Goal: Navigation & Orientation: Find specific page/section

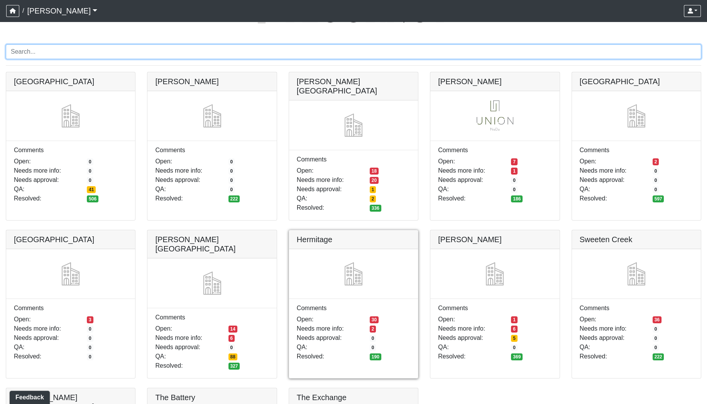
scroll to position [35, 0]
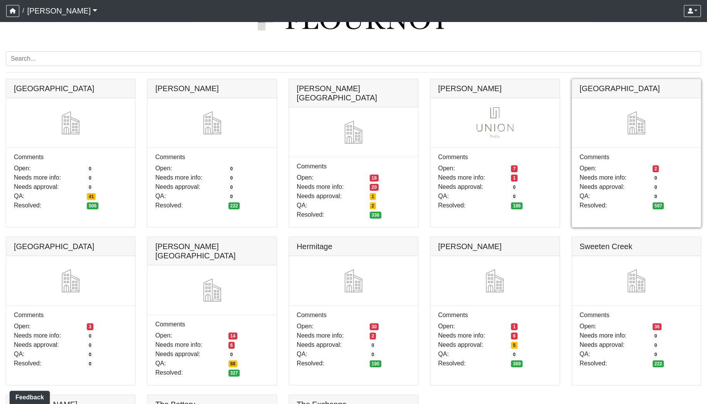
click at [645, 79] on link at bounding box center [636, 79] width 129 height 0
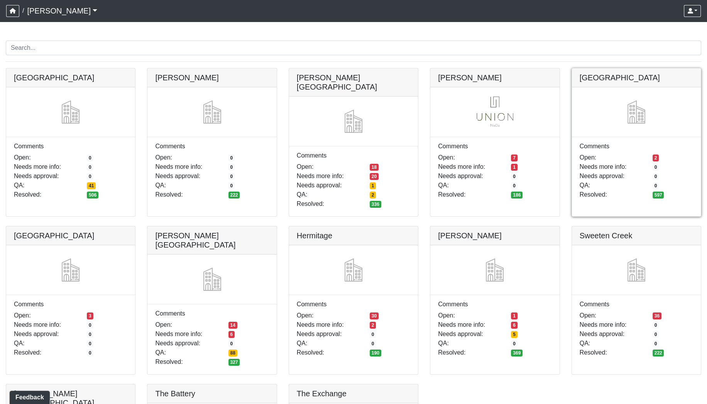
scroll to position [42, 0]
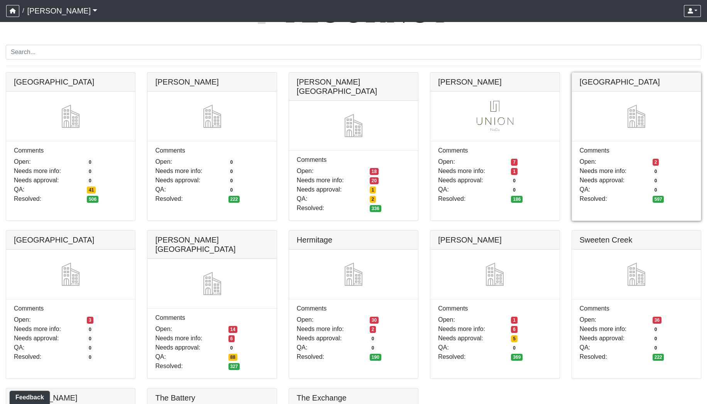
click at [609, 73] on link at bounding box center [636, 73] width 129 height 0
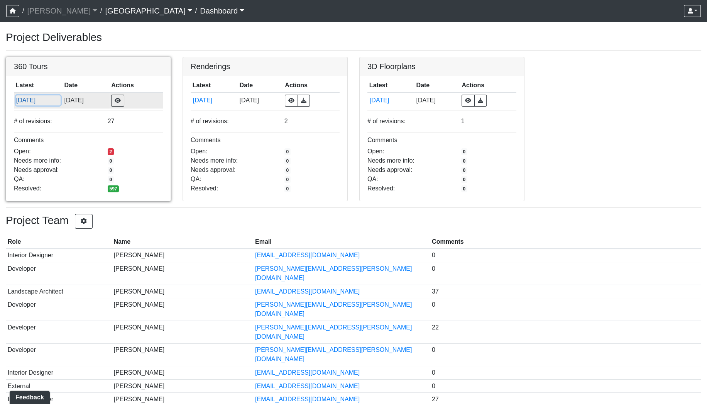
click at [29, 98] on button "8/28/2025" at bounding box center [38, 100] width 45 height 10
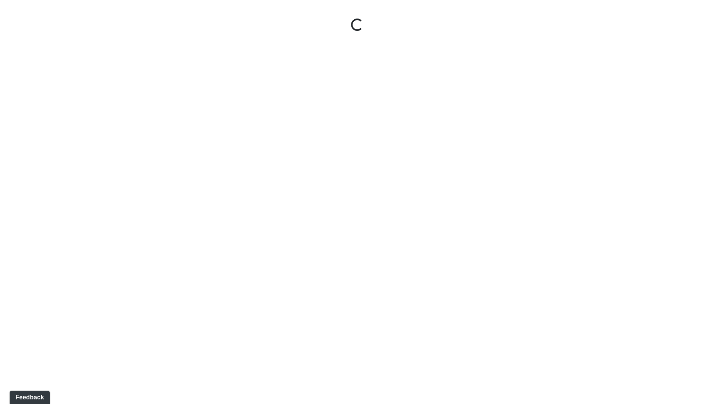
select select "gontoaMErPAtzSBVXh4ptW"
select select "h3ebyGk32eUmSzz99H473o"
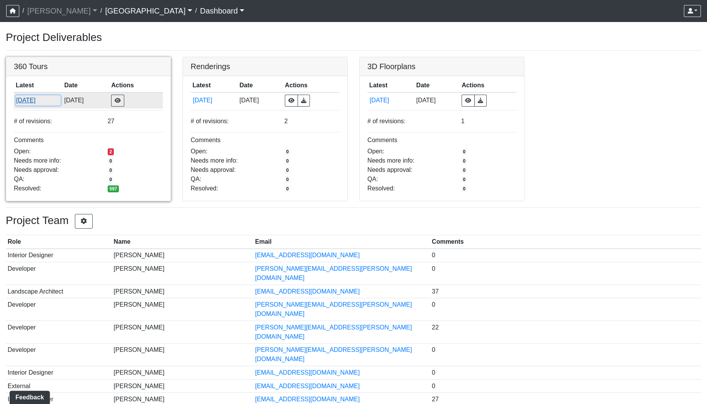
click at [32, 99] on button "[DATE]" at bounding box center [38, 100] width 45 height 10
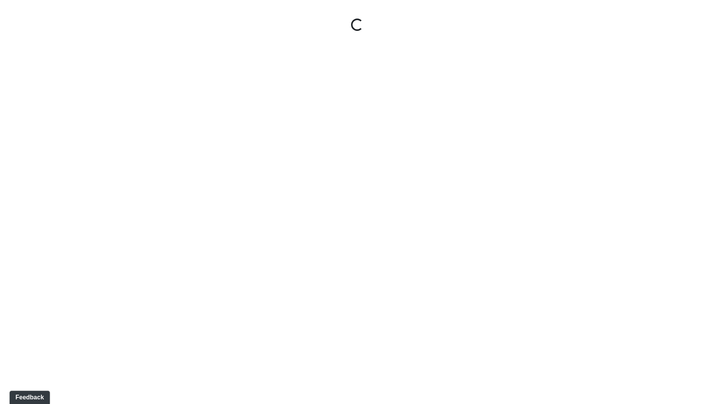
select select "gontoaMErPAtzSBVXh4ptW"
select select "h3ebyGk32eUmSzz99H473o"
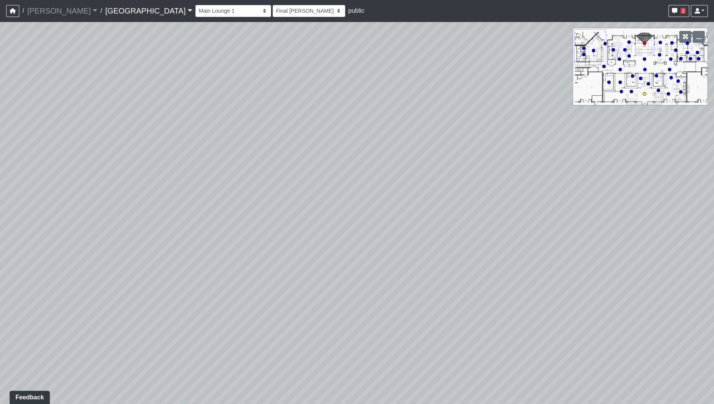
click at [645, 94] on circle at bounding box center [644, 93] width 3 height 3
select select "rippxyhkynD5Hm89PJ8RuH"
select select "h3ebyGk32eUmSzz99H473o"
drag, startPoint x: 222, startPoint y: 180, endPoint x: 457, endPoint y: 206, distance: 235.9
click at [457, 206] on div "Loading... Pool Courtyard Entry 1 Loading... Main Lounge 2 Loading... Pool Cour…" at bounding box center [357, 213] width 714 height 382
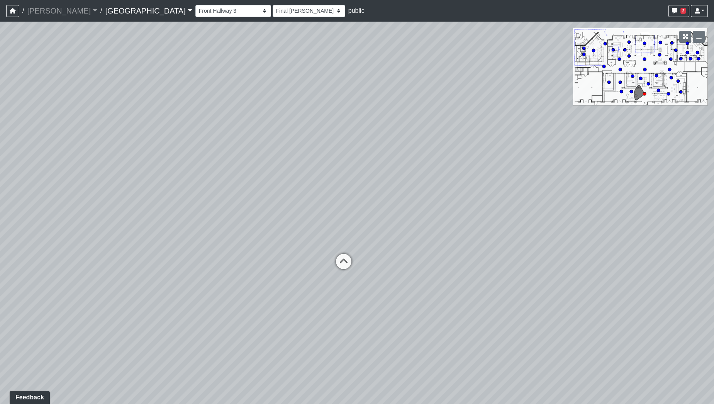
drag, startPoint x: 256, startPoint y: 266, endPoint x: 531, endPoint y: 205, distance: 281.7
click at [531, 205] on div "Loading... Pool Courtyard Entry 1 Loading... Main Lounge 2 Loading... Pool Cour…" at bounding box center [357, 213] width 714 height 382
click at [355, 259] on icon at bounding box center [354, 263] width 23 height 23
select select "54X5wZMmpaj7btXKPiQRph"
select select "h3ebyGk32eUmSzz99H473o"
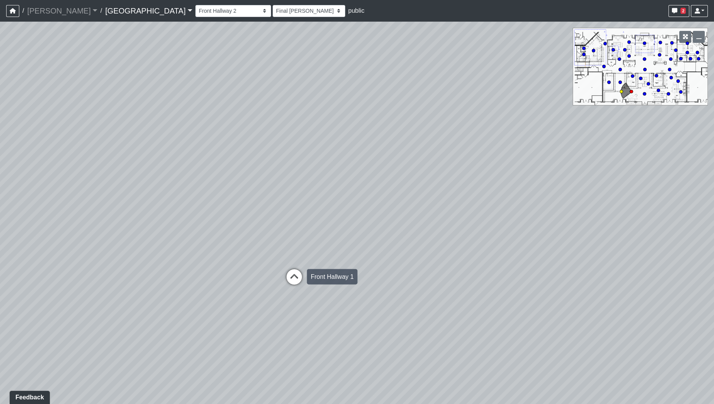
click at [297, 274] on icon at bounding box center [294, 280] width 23 height 23
select select "b3Bs6Jz1acujNoJrA7tKcb"
select select "h3ebyGk32eUmSzz99H473o"
drag, startPoint x: 355, startPoint y: 184, endPoint x: 124, endPoint y: 300, distance: 258.5
click at [124, 300] on div "Loading... Pool Courtyard Entry 1 Loading... Main Lounge 2 Loading... Pool Cour…" at bounding box center [357, 213] width 714 height 382
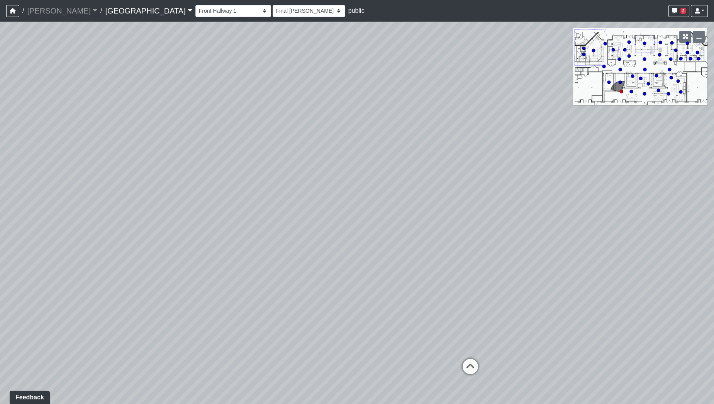
drag, startPoint x: 334, startPoint y: 250, endPoint x: 177, endPoint y: 211, distance: 161.9
click at [177, 211] on div "Loading... Pool Courtyard Entry 1 Loading... Main Lounge 2 Loading... Pool Cour…" at bounding box center [357, 213] width 714 height 382
drag, startPoint x: 364, startPoint y: 234, endPoint x: 224, endPoint y: 227, distance: 140.3
click at [224, 227] on div "Loading... Pool Courtyard Entry 1 Loading... Main Lounge 2 Loading... Pool Cour…" at bounding box center [357, 213] width 714 height 382
drag, startPoint x: 334, startPoint y: 226, endPoint x: 607, endPoint y: 195, distance: 274.7
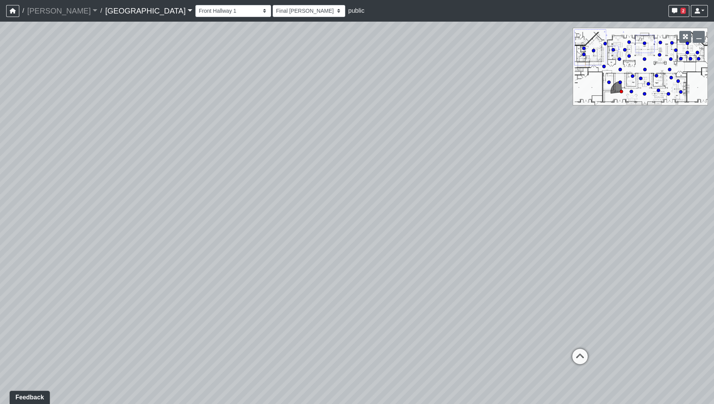
click at [607, 195] on div "Loading... Pool Courtyard Entry 1 Loading... Main Lounge 2 Loading... Pool Cour…" at bounding box center [357, 213] width 714 height 382
drag, startPoint x: 597, startPoint y: 190, endPoint x: 339, endPoint y: 250, distance: 264.4
click at [339, 250] on div "Loading... Pool Courtyard Entry 1 Loading... Main Lounge 2 Loading... Pool Cour…" at bounding box center [357, 213] width 714 height 382
drag, startPoint x: 551, startPoint y: 222, endPoint x: 323, endPoint y: 220, distance: 227.8
click at [323, 220] on div "Loading... Pool Courtyard Entry 1 Loading... Main Lounge 2 Loading... Pool Cour…" at bounding box center [357, 213] width 714 height 382
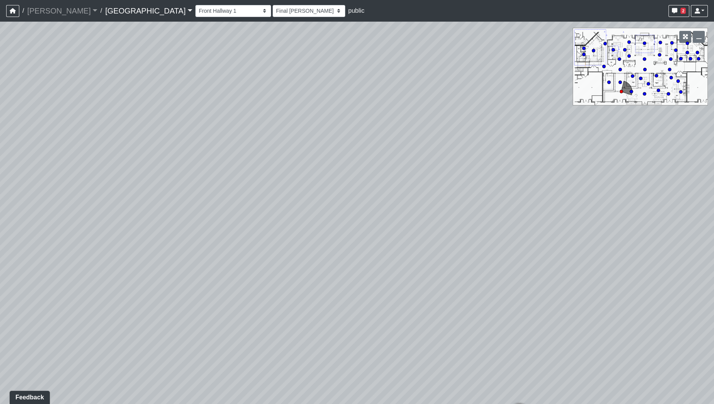
drag, startPoint x: 491, startPoint y: 237, endPoint x: 220, endPoint y: 259, distance: 271.9
click at [220, 259] on div "Loading... Pool Courtyard Entry 1 Loading... Main Lounge 2 Loading... Pool Cour…" at bounding box center [357, 213] width 714 height 382
drag, startPoint x: 472, startPoint y: 271, endPoint x: 329, endPoint y: 246, distance: 144.6
click at [329, 246] on div "Loading... Pool Courtyard Entry 1 Loading... Main Lounge 2 Loading... Pool Cour…" at bounding box center [357, 213] width 714 height 382
click at [378, 361] on icon at bounding box center [380, 367] width 23 height 23
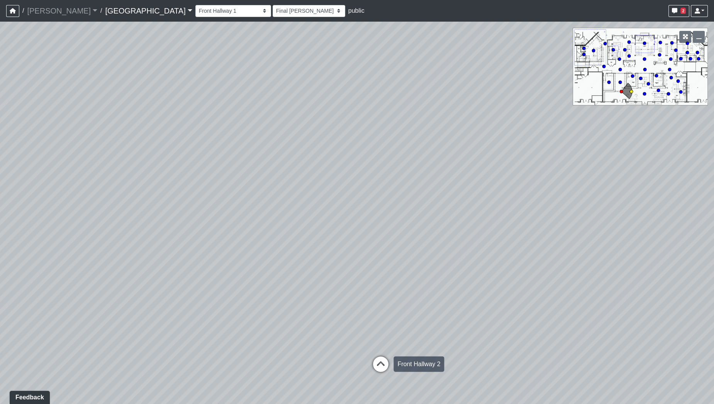
select select "54X5wZMmpaj7btXKPiQRph"
select select "h3ebyGk32eUmSzz99H473o"
click at [418, 342] on icon at bounding box center [417, 346] width 23 height 23
select select "rippxyhkynD5Hm89PJ8RuH"
select select "h3ebyGk32eUmSzz99H473o"
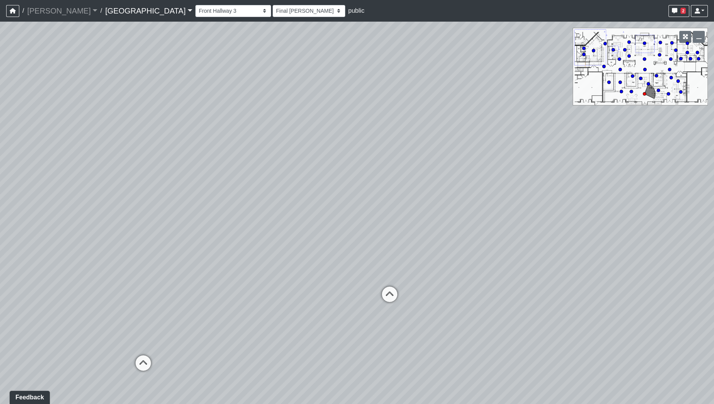
drag, startPoint x: 353, startPoint y: 364, endPoint x: 508, endPoint y: 318, distance: 162.2
click at [508, 318] on div "Loading... Pool Courtyard Entry 1 Loading... Main Lounge 2 Loading... Pool Cour…" at bounding box center [357, 213] width 714 height 382
drag, startPoint x: 340, startPoint y: 349, endPoint x: 536, endPoint y: 305, distance: 201.3
click at [536, 305] on div "Loading... Pool Courtyard Entry 1 Loading... Main Lounge 2 Loading... Pool Cour…" at bounding box center [357, 213] width 714 height 382
drag, startPoint x: 343, startPoint y: 330, endPoint x: 537, endPoint y: 313, distance: 195.3
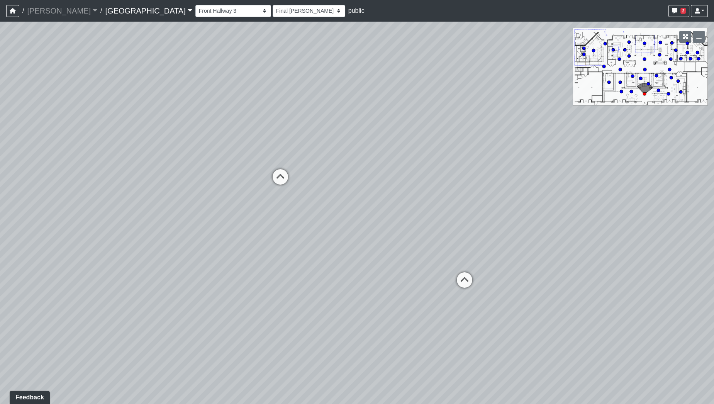
click at [537, 313] on div "Loading... Pool Courtyard Entry 1 Loading... Main Lounge 2 Loading... Pool Cour…" at bounding box center [357, 213] width 714 height 382
drag, startPoint x: 627, startPoint y: 227, endPoint x: 429, endPoint y: 242, distance: 198.6
click at [429, 242] on div "Loading... Pool Courtyard Entry 1 Loading... Main Lounge 2 Loading... Pool Cour…" at bounding box center [357, 213] width 714 height 382
drag, startPoint x: 603, startPoint y: 245, endPoint x: 461, endPoint y: 305, distance: 154.0
click at [461, 305] on div "Loading... Pool Courtyard Entry 1 Loading... Main Lounge 2 Loading... Pool Cour…" at bounding box center [357, 213] width 714 height 382
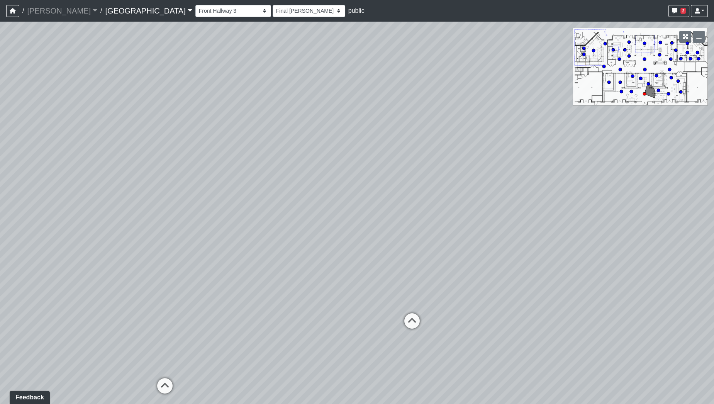
drag, startPoint x: 614, startPoint y: 281, endPoint x: 545, endPoint y: 291, distance: 69.8
click at [545, 291] on div "Loading... Pool Courtyard Entry 1 Loading... Main Lounge 2 Loading... Pool Cour…" at bounding box center [357, 213] width 714 height 382
drag, startPoint x: 554, startPoint y: 303, endPoint x: 422, endPoint y: 316, distance: 133.1
click at [422, 316] on div "Loading... Pool Courtyard Entry 1 Loading... Main Lounge 2 Loading... Pool Cour…" at bounding box center [357, 213] width 714 height 382
click at [322, 329] on icon at bounding box center [321, 336] width 23 height 23
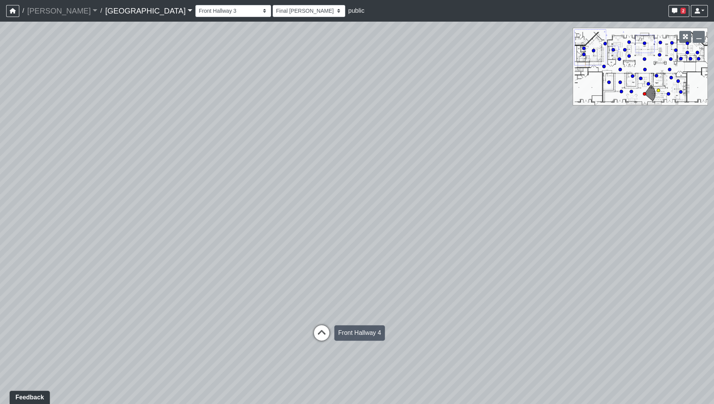
select select "m2hJ8P2yQvUkmRNBTiAny8"
select select "h3ebyGk32eUmSzz99H473o"
click at [468, 378] on icon at bounding box center [464, 382] width 23 height 23
select select "qraa3g3CYhQY23birKpUUB"
drag, startPoint x: 217, startPoint y: 290, endPoint x: 405, endPoint y: 222, distance: 200.4
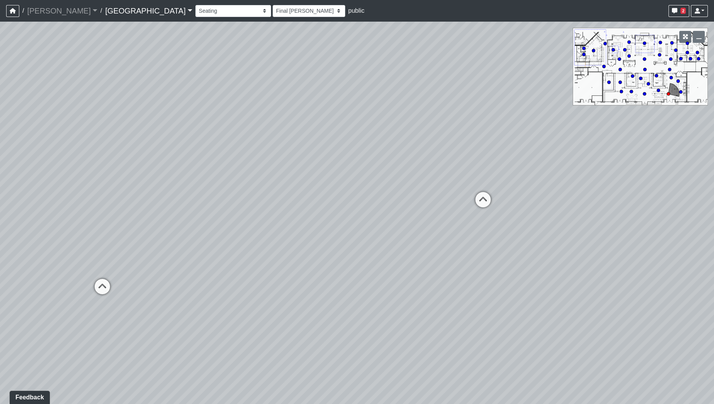
click at [405, 222] on div "Loading... Pool Courtyard Entry 1 Loading... Main Lounge 2 Loading... Pool Cour…" at bounding box center [357, 213] width 714 height 382
drag, startPoint x: 273, startPoint y: 254, endPoint x: 449, endPoint y: 227, distance: 177.4
click at [449, 227] on div "Loading... Pool Courtyard Entry 1 Loading... Main Lounge 2 Loading... Pool Cour…" at bounding box center [357, 213] width 714 height 382
drag, startPoint x: 411, startPoint y: 251, endPoint x: 662, endPoint y: 272, distance: 251.8
click at [662, 272] on div "Loading... Pool Courtyard Entry 1 Loading... Main Lounge 2 Loading... Pool Cour…" at bounding box center [357, 213] width 714 height 382
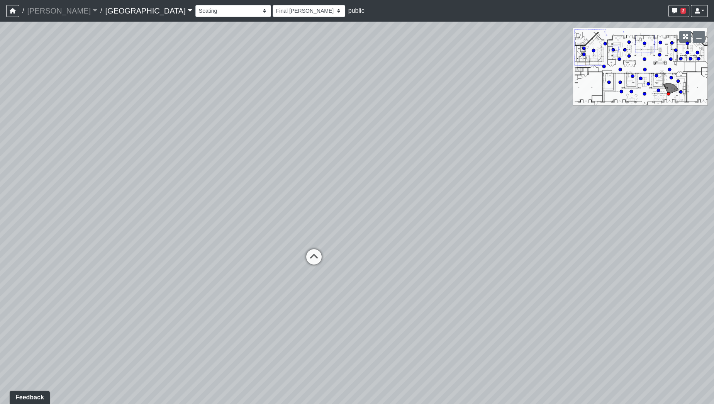
drag, startPoint x: 630, startPoint y: 269, endPoint x: 434, endPoint y: 266, distance: 195.8
click at [434, 266] on div "Loading... Pool Courtyard Entry 1 Loading... Main Lounge 2 Loading... Pool Cour…" at bounding box center [357, 213] width 714 height 382
drag, startPoint x: 515, startPoint y: 283, endPoint x: 441, endPoint y: 278, distance: 74.2
click at [441, 278] on div "Loading... Pool Courtyard Entry 1 Loading... Main Lounge 2 Loading... Pool Cour…" at bounding box center [357, 213] width 714 height 382
drag, startPoint x: 321, startPoint y: 296, endPoint x: 376, endPoint y: 298, distance: 55.2
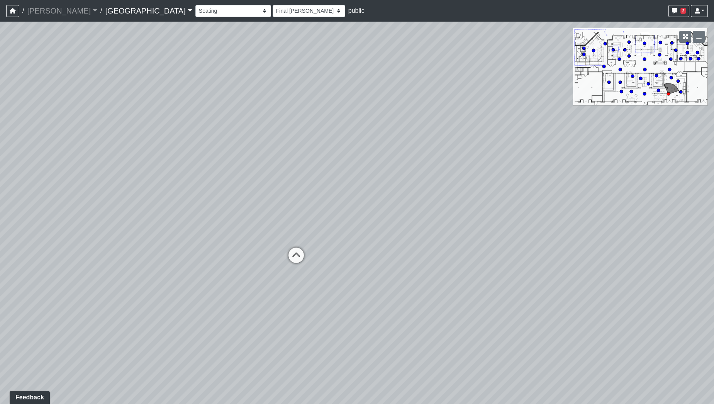
click at [376, 298] on div "Loading... Pool Courtyard Entry 1 Loading... Main Lounge 2 Loading... Pool Cour…" at bounding box center [357, 213] width 714 height 382
click at [273, 12] on select "[DATE] [DATE] Final [PERSON_NAME] [DATE] [DATE]_v2 [DATE] [DATE] [DATE] [DATE] …" at bounding box center [309, 11] width 73 height 12
select select "6uyhonRyLxBADnpC6jRSPJ"
click at [273, 5] on select "[DATE] [DATE] Final [PERSON_NAME] [DATE] [DATE]_v2 [DATE] [DATE] [DATE] [DATE] …" at bounding box center [309, 11] width 73 height 12
select select "qraa3g3CYhQY23birKpUUB"
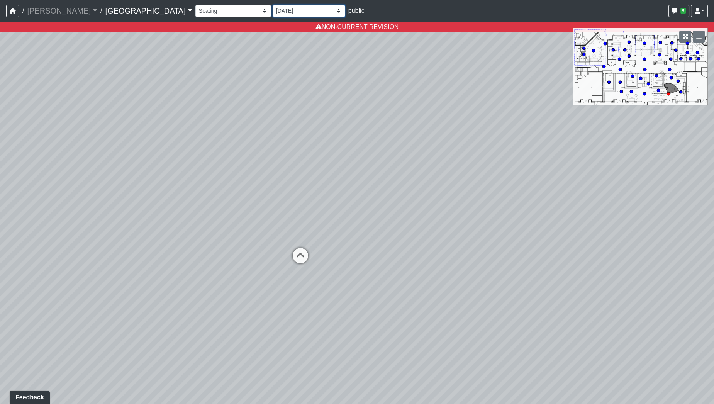
click at [273, 9] on select "[DATE] [DATE] Final [PERSON_NAME] [DATE] [DATE]_v2 [DATE] [DATE] [DATE] [DATE] …" at bounding box center [309, 11] width 73 height 12
select select "qK1LEyDku5RVBrwnJ1mtWz"
click at [273, 5] on select "[DATE] [DATE] Final [PERSON_NAME] [DATE] [DATE]_v2 [DATE] [DATE] [DATE] [DATE] …" at bounding box center [309, 11] width 73 height 12
select select "qraa3g3CYhQY23birKpUUB"
select select "qK1LEyDku5RVBrwnJ1mtWz"
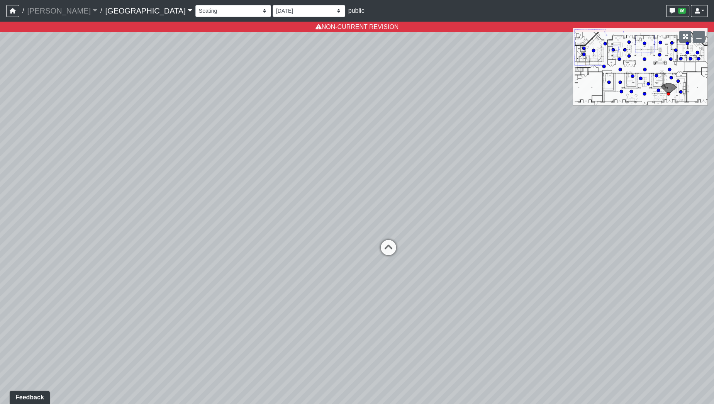
drag, startPoint x: 166, startPoint y: 203, endPoint x: 483, endPoint y: 178, distance: 317.6
click at [483, 178] on div "Loading... Pool Courtyard Entry 1 Loading... Main Lounge 2 Loading... Pool Cour…" at bounding box center [357, 213] width 714 height 382
drag, startPoint x: 208, startPoint y: 159, endPoint x: 456, endPoint y: 172, distance: 247.8
click at [456, 172] on div "Loading... Pool Courtyard Entry 1 Loading... Main Lounge 2 Loading... Pool Cour…" at bounding box center [357, 213] width 714 height 382
drag, startPoint x: 345, startPoint y: 186, endPoint x: 434, endPoint y: 180, distance: 89.4
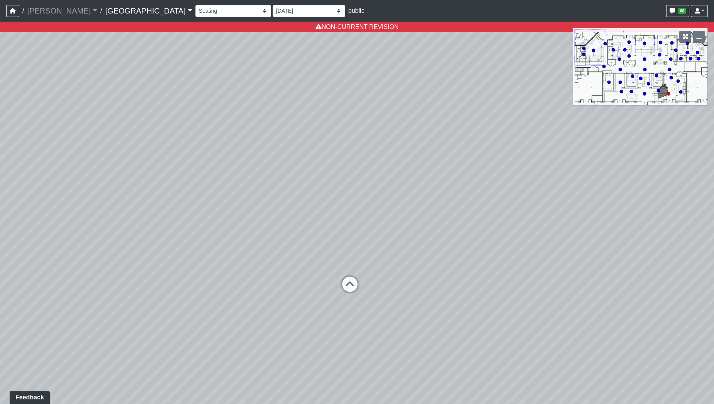
click at [434, 180] on div "Loading... Pool Courtyard Entry 1 Loading... Main Lounge 2 Loading... Pool Cour…" at bounding box center [357, 213] width 714 height 382
click at [383, 280] on icon at bounding box center [377, 287] width 23 height 23
select select "m2hJ8P2yQvUkmRNBTiAny8"
select select "qK1LEyDku5RVBrwnJ1mtWz"
drag, startPoint x: 273, startPoint y: 273, endPoint x: 388, endPoint y: 245, distance: 118.7
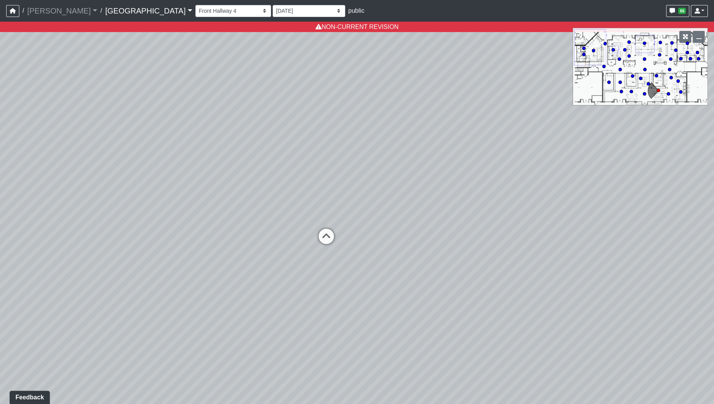
click at [388, 245] on div "Loading... Pool Courtyard Entry 1 Loading... Main Lounge 2 Loading... Pool Cour…" at bounding box center [357, 213] width 714 height 382
click at [324, 236] on icon at bounding box center [326, 240] width 23 height 23
select select "rippxyhkynD5Hm89PJ8RuH"
drag, startPoint x: 422, startPoint y: 213, endPoint x: 131, endPoint y: 294, distance: 301.7
click at [131, 294] on div "Loading... Pool Courtyard Entry 1 Loading... Main Lounge 2 Loading... Pool Cour…" at bounding box center [357, 213] width 714 height 382
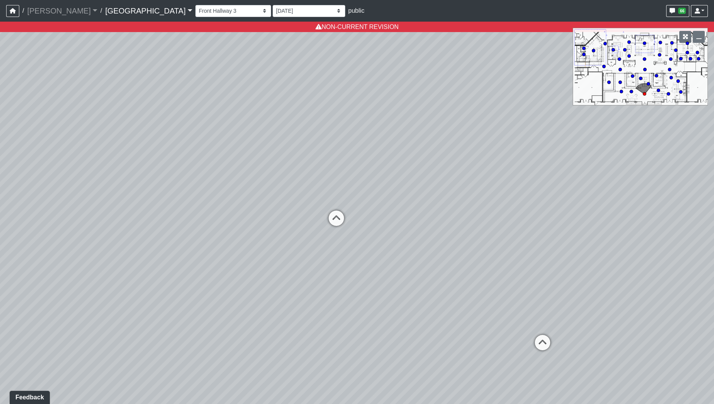
drag, startPoint x: 411, startPoint y: 245, endPoint x: 166, endPoint y: 222, distance: 245.5
click at [166, 222] on div "Loading... Pool Courtyard Entry 1 Loading... Main Lounge 2 Loading... Pool Cour…" at bounding box center [357, 213] width 714 height 382
drag, startPoint x: 268, startPoint y: 254, endPoint x: 192, endPoint y: 216, distance: 85.5
click at [192, 216] on div "Loading... Pool Courtyard Entry 1 Loading... Main Lounge 2 Loading... Pool Cour…" at bounding box center [357, 213] width 714 height 382
drag, startPoint x: 381, startPoint y: 237, endPoint x: 223, endPoint y: 205, distance: 161.4
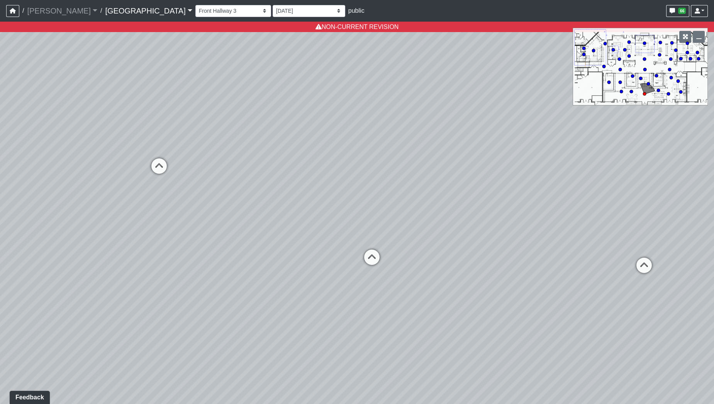
click at [223, 205] on div "Loading... Pool Courtyard Entry 1 Loading... Main Lounge 2 Loading... Pool Cour…" at bounding box center [357, 213] width 714 height 382
drag, startPoint x: 384, startPoint y: 186, endPoint x: 238, endPoint y: 230, distance: 152.2
click at [299, 246] on div "Loading... Pool Courtyard Entry 1 Loading... Main Lounge 2 Loading... Pool Cour…" at bounding box center [357, 213] width 714 height 382
drag, startPoint x: 262, startPoint y: 237, endPoint x: 115, endPoint y: 276, distance: 151.8
click at [105, 280] on div "Loading... Pool Courtyard Entry 1 Loading... Main Lounge 2 Loading... Pool Cour…" at bounding box center [357, 213] width 714 height 382
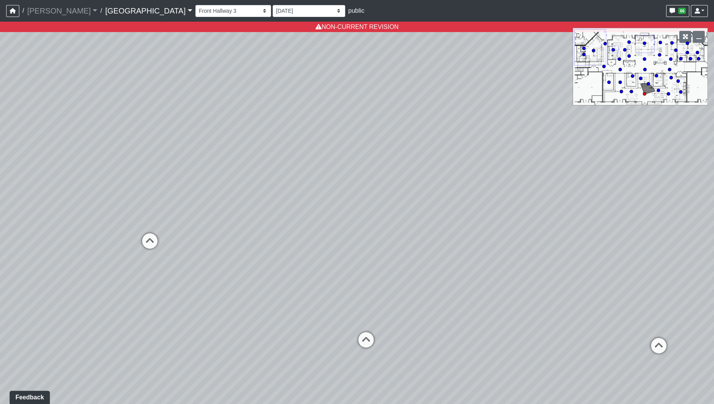
drag, startPoint x: 205, startPoint y: 265, endPoint x: 504, endPoint y: 239, distance: 300.4
click at [504, 239] on div "Loading... Pool Courtyard Entry 1 Loading... Main Lounge 2 Loading... Pool Cour…" at bounding box center [357, 213] width 714 height 382
drag, startPoint x: 244, startPoint y: 246, endPoint x: 469, endPoint y: 211, distance: 228.1
click at [469, 211] on div "Loading... Pool Courtyard Entry 1 Loading... Main Lounge 2 Loading... Pool Cour…" at bounding box center [357, 213] width 714 height 382
drag, startPoint x: 207, startPoint y: 187, endPoint x: 461, endPoint y: 168, distance: 255.5
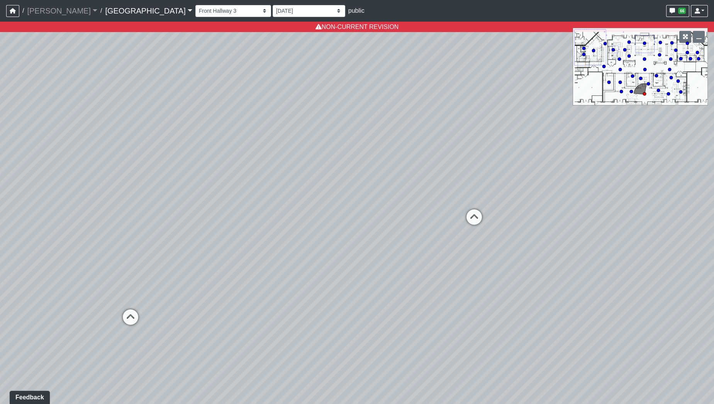
click at [461, 168] on div "Loading... Pool Courtyard Entry 1 Loading... Main Lounge 2 Loading... Pool Cour…" at bounding box center [357, 213] width 714 height 382
drag, startPoint x: 228, startPoint y: 154, endPoint x: 254, endPoint y: 155, distance: 25.5
click at [254, 155] on div "Loading... Pool Courtyard Entry 1 Loading... Main Lounge 2 Loading... Pool Cour…" at bounding box center [357, 213] width 714 height 382
drag, startPoint x: 454, startPoint y: 150, endPoint x: 260, endPoint y: 169, distance: 195.5
click at [260, 169] on div "Loading... Pool Courtyard Entry 1 Loading... Main Lounge 2 Loading... Pool Cour…" at bounding box center [357, 213] width 714 height 382
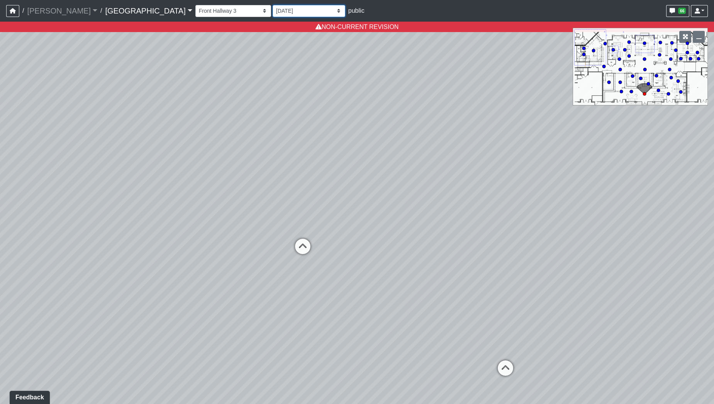
click at [273, 9] on select "[DATE] [DATE] Final [PERSON_NAME] [DATE] [DATE]_v2 [DATE] [DATE] [DATE] [DATE] …" at bounding box center [309, 11] width 73 height 12
select select "h3ebyGk32eUmSzz99H473o"
click at [273, 5] on select "[DATE] [DATE] Final [PERSON_NAME] [DATE] [DATE]_v2 [DATE] [DATE] [DATE] [DATE] …" at bounding box center [309, 11] width 73 height 12
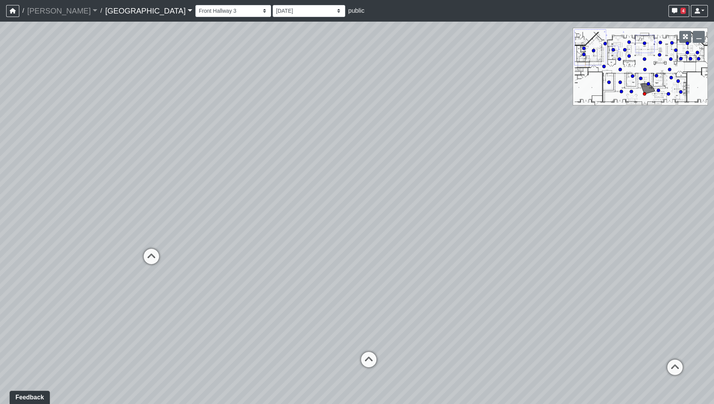
drag, startPoint x: 517, startPoint y: 187, endPoint x: 333, endPoint y: 190, distance: 184.6
click at [333, 190] on div "Loading... Pool Courtyard Entry 1 Loading... Main Lounge 2 Loading... Pool Cour…" at bounding box center [357, 213] width 714 height 382
click at [432, 223] on span "Add comment" at bounding box center [447, 225] width 38 height 7
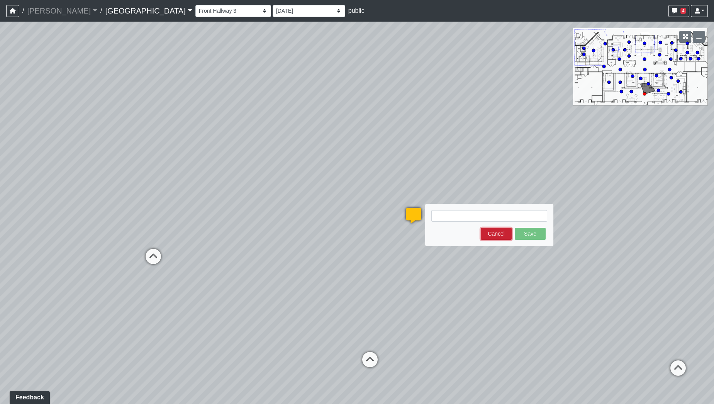
click at [496, 233] on button "Cancel" at bounding box center [496, 234] width 31 height 12
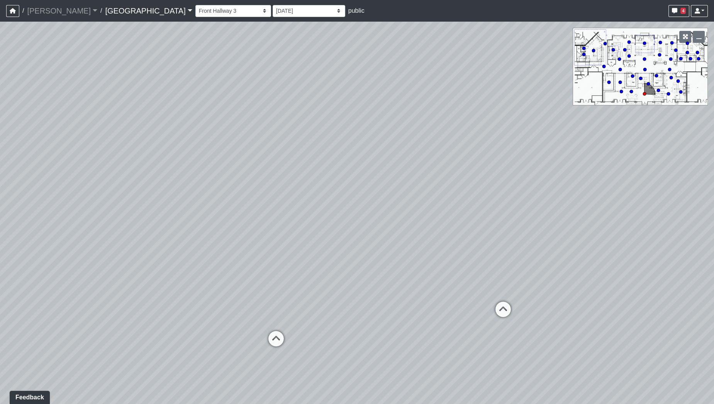
drag, startPoint x: 595, startPoint y: 242, endPoint x: 451, endPoint y: 217, distance: 146.5
click at [451, 217] on div "Loading... Pool Courtyard Entry 1 Loading... Main Lounge 2 Loading... Pool Cour…" at bounding box center [357, 213] width 714 height 382
click at [683, 9] on span "4" at bounding box center [682, 11] width 5 height 6
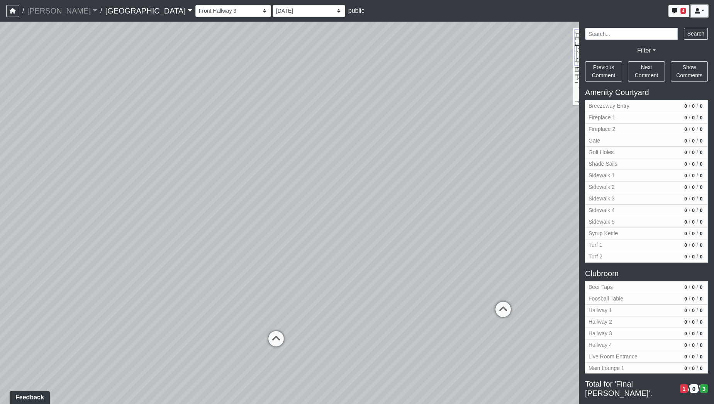
click at [705, 8] on link at bounding box center [699, 11] width 17 height 12
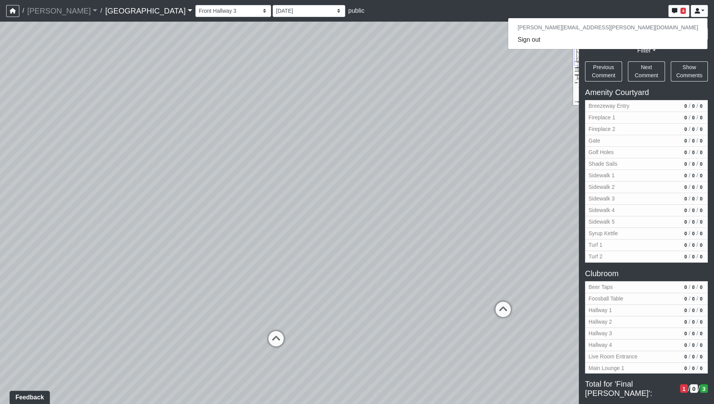
click at [524, 93] on div "Loading... Pool Courtyard Entry 1 Loading... Main Lounge 2 Loading... Pool Cour…" at bounding box center [357, 213] width 714 height 382
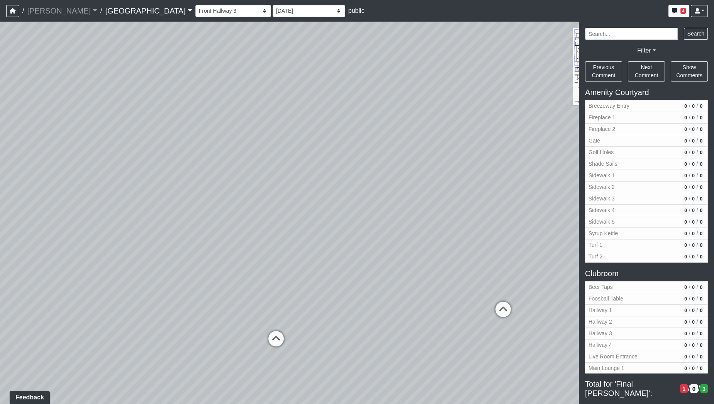
click at [524, 93] on div "Loading... Pool Courtyard Entry 1 Loading... Main Lounge 2 Loading... Pool Cour…" at bounding box center [357, 213] width 714 height 382
click at [396, 9] on div "Breezeway Entry Fireplace 1 Fireplace 2 Gate Golf Holes Shade Sails Sidewalk 1 …" at bounding box center [451, 10] width 512 height 15
drag, startPoint x: 383, startPoint y: 51, endPoint x: 398, endPoint y: 50, distance: 15.5
click at [398, 50] on div "Loading... Pool Courtyard Entry 1 Loading... Main Lounge 2 Loading... Pool Cour…" at bounding box center [357, 213] width 714 height 382
click at [683, 11] on span "4" at bounding box center [682, 11] width 5 height 6
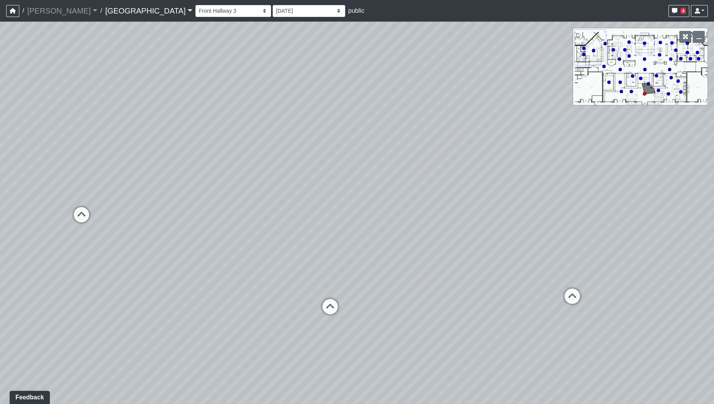
drag, startPoint x: 513, startPoint y: 214, endPoint x: 570, endPoint y: 188, distance: 62.7
click at [570, 188] on div "Loading... Pool Courtyard Entry 1 Loading... Main Lounge 2 Loading... Pool Cour…" at bounding box center [357, 213] width 714 height 382
drag, startPoint x: 436, startPoint y: 260, endPoint x: 596, endPoint y: 219, distance: 165.3
click at [596, 219] on div "Loading... Pool Courtyard Entry 1 Loading... Main Lounge 2 Loading... Pool Cour…" at bounding box center [357, 213] width 714 height 382
drag, startPoint x: 422, startPoint y: 245, endPoint x: 493, endPoint y: 248, distance: 71.1
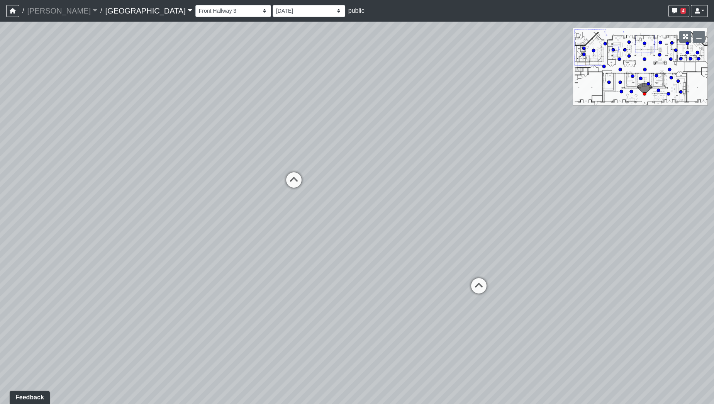
click at [493, 248] on div "Loading... Pool Courtyard Entry 1 Loading... Main Lounge 2 Loading... Pool Cour…" at bounding box center [357, 213] width 714 height 382
click at [484, 285] on icon at bounding box center [480, 291] width 23 height 23
click at [296, 242] on icon at bounding box center [293, 247] width 23 height 23
drag, startPoint x: 285, startPoint y: 236, endPoint x: 472, endPoint y: 208, distance: 189.3
click at [563, 207] on div "Loading... Pool Courtyard Entry 1 Loading... Main Lounge 2 Loading... Pool Cour…" at bounding box center [357, 213] width 714 height 382
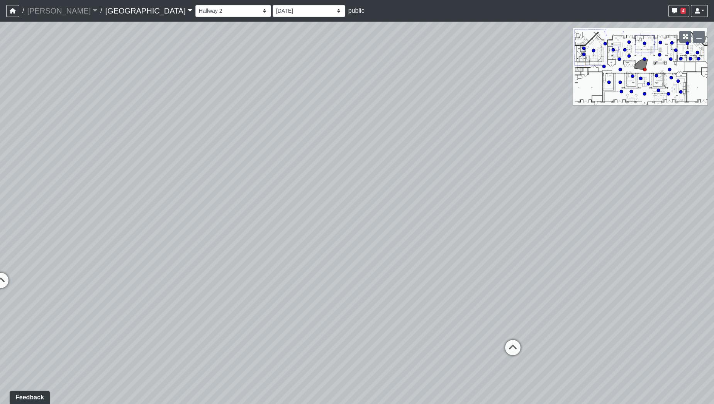
drag, startPoint x: 285, startPoint y: 277, endPoint x: 333, endPoint y: 298, distance: 52.9
click at [264, 330] on div "Loading... Pool Courtyard Entry 1 Loading... Main Lounge 2 Loading... Pool Cour…" at bounding box center [357, 213] width 714 height 382
drag, startPoint x: 476, startPoint y: 271, endPoint x: 261, endPoint y: 273, distance: 215.0
click at [261, 273] on div "Loading... Pool Courtyard Entry 1 Loading... Main Lounge 2 Loading... Pool Cour…" at bounding box center [357, 213] width 714 height 382
drag, startPoint x: 478, startPoint y: 275, endPoint x: 434, endPoint y: 254, distance: 48.7
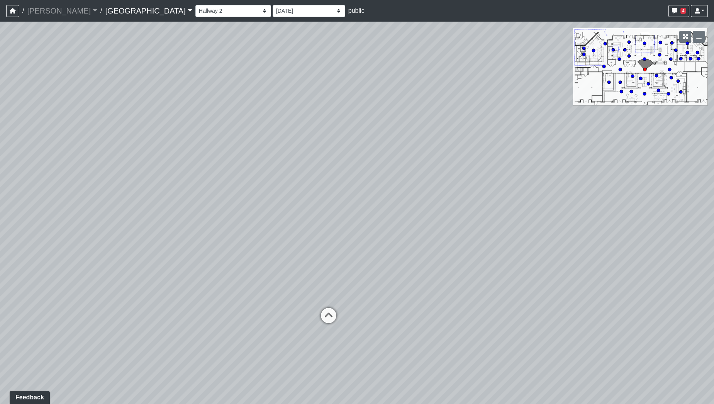
click at [434, 254] on div "Loading... Pool Courtyard Entry 1 Loading... Main Lounge 2 Loading... Pool Cour…" at bounding box center [357, 213] width 714 height 382
click at [332, 318] on icon at bounding box center [331, 321] width 23 height 23
select select "8wm9MnJtpJPgxGZkoe9s2K"
click at [273, 10] on select "[DATE] [DATE] Final [PERSON_NAME] [DATE] [DATE]_v2 [DATE] [DATE] [DATE] [DATE] …" at bounding box center [309, 11] width 73 height 12
select select "9Tig2WPCsf6DzhaPtnquo8"
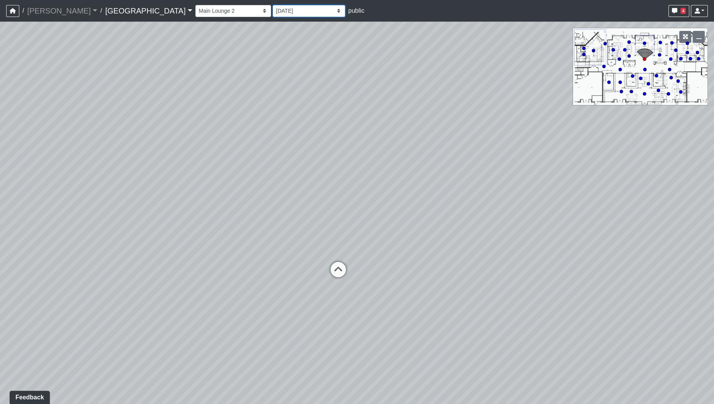
click at [273, 5] on select "[DATE] [DATE] Final [PERSON_NAME] [DATE] [DATE]_v2 [DATE] [DATE] [DATE] [DATE] …" at bounding box center [309, 11] width 73 height 12
select select "8wm9MnJtpJPgxGZkoe9s2K"
select select "9Tig2WPCsf6DzhaPtnquo8"
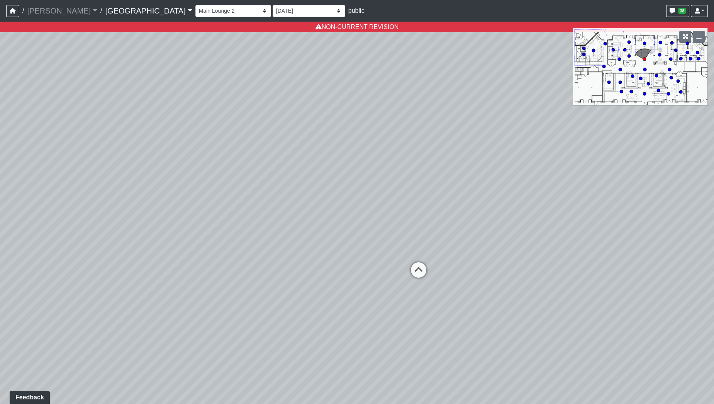
drag, startPoint x: 232, startPoint y: 208, endPoint x: 355, endPoint y: 204, distance: 123.6
click at [355, 204] on div "Loading... Pool Courtyard Entry 1 Loading... Main Lounge 2 Loading... Pool Cour…" at bounding box center [357, 213] width 714 height 382
drag, startPoint x: 453, startPoint y: 221, endPoint x: 206, endPoint y: 223, distance: 246.7
click at [206, 223] on div "Loading... Pool Courtyard Entry 1 Loading... Main Lounge 2 Loading... Pool Cour…" at bounding box center [357, 213] width 714 height 382
drag, startPoint x: 341, startPoint y: 220, endPoint x: 371, endPoint y: 197, distance: 38.5
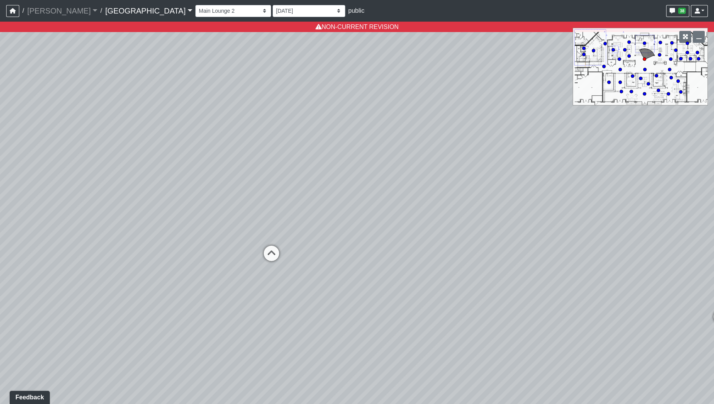
click at [371, 197] on div "Loading... Pool Courtyard Entry 1 Loading... Main Lounge 2 Loading... Pool Cour…" at bounding box center [357, 213] width 714 height 382
drag, startPoint x: 252, startPoint y: 215, endPoint x: 369, endPoint y: 203, distance: 118.4
click at [369, 203] on div "Loading... Pool Courtyard Entry 1 Loading... Main Lounge 2 Loading... Pool Cour…" at bounding box center [357, 213] width 714 height 382
drag, startPoint x: 363, startPoint y: 209, endPoint x: 421, endPoint y: 213, distance: 58.4
click at [421, 213] on div "Loading... Pool Courtyard Entry 1 Loading... Main Lounge 2 Loading... Pool Cour…" at bounding box center [357, 213] width 714 height 382
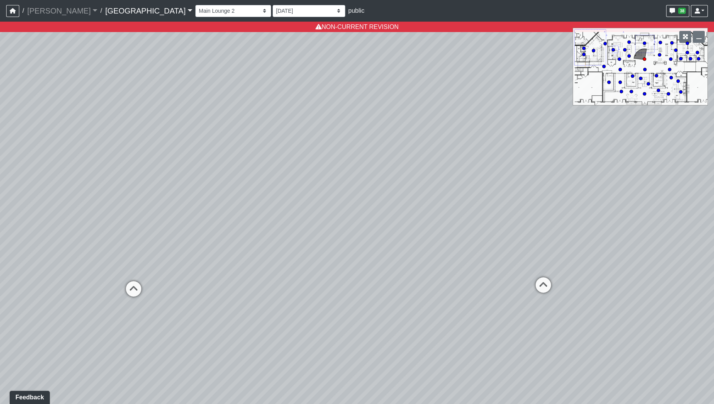
drag, startPoint x: 269, startPoint y: 196, endPoint x: 481, endPoint y: 219, distance: 214.0
click at [481, 219] on div "Loading... Pool Courtyard Entry 1 Loading... Main Lounge 2 Loading... Pool Cour…" at bounding box center [357, 213] width 714 height 382
drag, startPoint x: 393, startPoint y: 223, endPoint x: 418, endPoint y: 227, distance: 25.3
click at [418, 227] on div "Loading... Pool Courtyard Entry 1 Loading... Main Lounge 2 Loading... Pool Cour…" at bounding box center [357, 213] width 714 height 382
drag, startPoint x: 417, startPoint y: 229, endPoint x: 82, endPoint y: 243, distance: 335.8
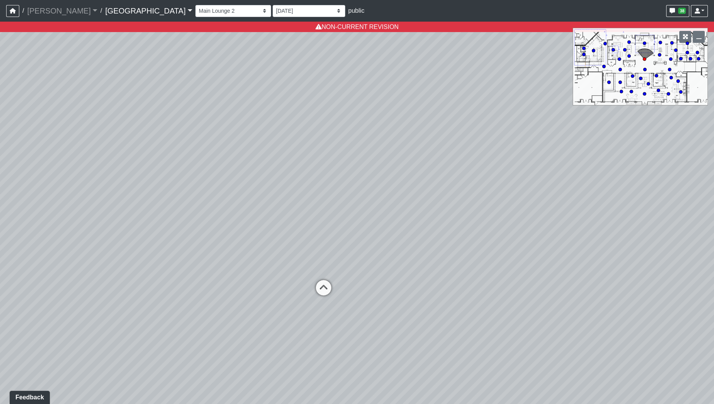
click at [82, 243] on div "Loading... Pool Courtyard Entry 1 Loading... Main Lounge 2 Loading... Pool Cour…" at bounding box center [357, 213] width 714 height 382
drag, startPoint x: 297, startPoint y: 227, endPoint x: 120, endPoint y: 233, distance: 176.9
click at [120, 233] on div "Loading... Pool Courtyard Entry 1 Loading... Main Lounge 2 Loading... Pool Cour…" at bounding box center [357, 213] width 714 height 382
click at [618, 336] on icon at bounding box center [617, 338] width 23 height 23
select select "5YdP8s9J1uMCwQbH227TJn"
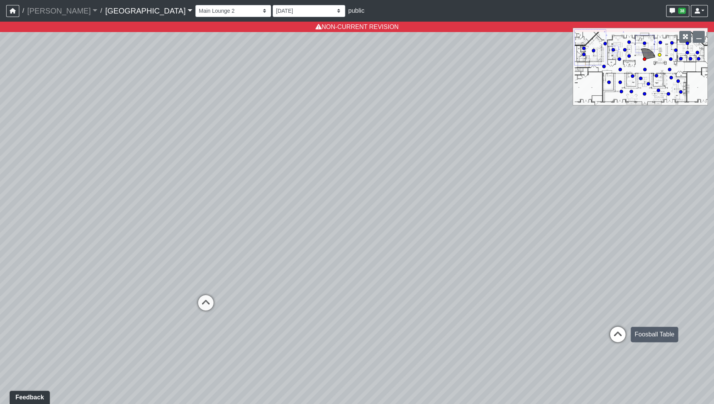
select select "9Tig2WPCsf6DzhaPtnquo8"
drag, startPoint x: 478, startPoint y: 294, endPoint x: 317, endPoint y: 222, distance: 175.9
click at [347, 207] on div "Loading... Pool Courtyard Entry 1 Loading... Main Lounge 2 Loading... Pool Cour…" at bounding box center [357, 213] width 714 height 382
drag, startPoint x: 449, startPoint y: 178, endPoint x: 311, endPoint y: 277, distance: 169.9
click at [311, 277] on div "Loading... Pool Courtyard Entry 1 Loading... Main Lounge 2 Loading... Pool Cour…" at bounding box center [357, 213] width 714 height 382
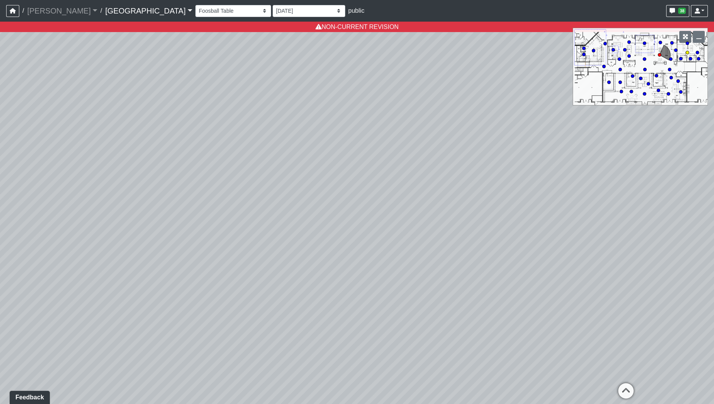
click at [688, 51] on circle at bounding box center [687, 52] width 3 height 3
select select "tiT8Tjknz2DSiMmwk11F66"
select select "9Tig2WPCsf6DzhaPtnquo8"
drag, startPoint x: 533, startPoint y: 250, endPoint x: 650, endPoint y: 220, distance: 121.2
click at [650, 220] on div "Loading... Pool Courtyard Entry 1 Loading... Main Lounge 2 Loading... Pool Cour…" at bounding box center [357, 213] width 714 height 382
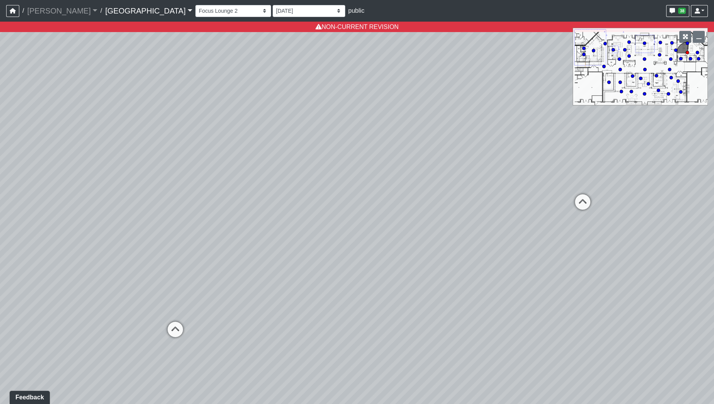
drag, startPoint x: 330, startPoint y: 188, endPoint x: 482, endPoint y: 230, distance: 157.9
click at [482, 230] on div "Loading... Pool Courtyard Entry 1 Loading... Main Lounge 2 Loading... Pool Cour…" at bounding box center [357, 213] width 714 height 382
drag, startPoint x: 331, startPoint y: 200, endPoint x: 532, endPoint y: 225, distance: 202.3
click at [532, 225] on div "Loading... Pool Courtyard Entry 1 Loading... Main Lounge 2 Loading... Pool Cour…" at bounding box center [357, 213] width 714 height 382
drag, startPoint x: 343, startPoint y: 205, endPoint x: 395, endPoint y: 205, distance: 51.7
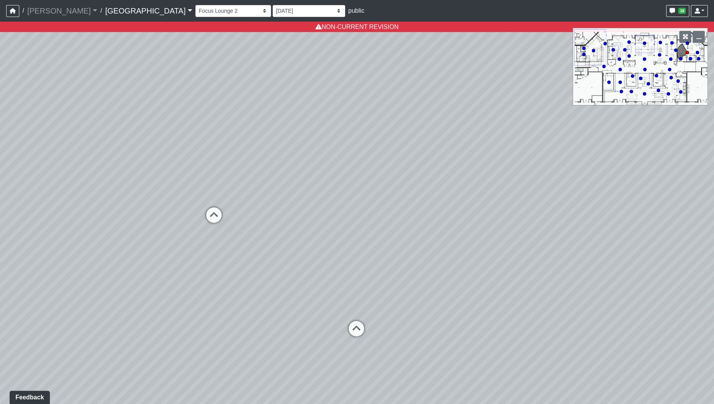
click at [395, 205] on div "Loading... Pool Courtyard Entry 1 Loading... Main Lounge 2 Loading... Pool Cour…" at bounding box center [357, 213] width 714 height 382
click at [630, 41] on icon at bounding box center [629, 42] width 4 height 4
select select "udEX2YWNPeTD5resjGsNFx"
click at [273, 8] on select "[DATE] [DATE] Final [PERSON_NAME] [DATE] [DATE]_v2 [DATE] [DATE] [DATE] [DATE] …" at bounding box center [309, 11] width 73 height 12
select select "h3ebyGk32eUmSzz99H473o"
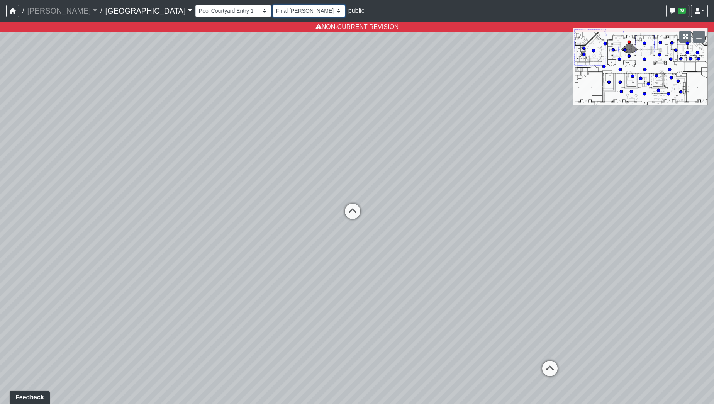
click at [273, 5] on select "[DATE] [DATE] Final [PERSON_NAME] [DATE] [DATE]_v2 [DATE] [DATE] [DATE] [DATE] …" at bounding box center [309, 11] width 73 height 12
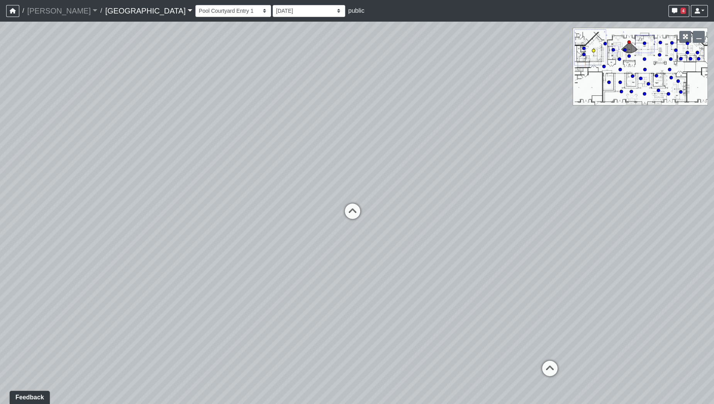
click at [594, 50] on circle at bounding box center [593, 50] width 3 height 3
select select "cH18fr94jDTRmB5JSKNetn"
select select "h3ebyGk32eUmSzz99H473o"
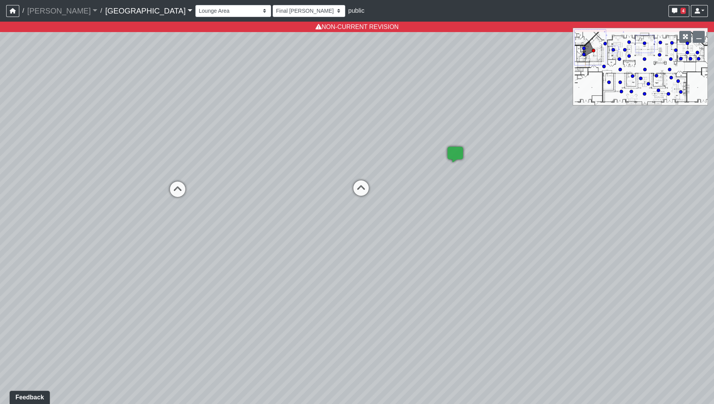
drag, startPoint x: 450, startPoint y: 158, endPoint x: 285, endPoint y: 123, distance: 168.6
click at [285, 123] on div "Loading... Pool Courtyard Entry 1 Loading... Main Lounge 2 Loading... Pool Cour…" at bounding box center [357, 213] width 714 height 382
drag, startPoint x: 552, startPoint y: 176, endPoint x: 321, endPoint y: 181, distance: 230.9
click at [321, 181] on div "Loading... Pool Courtyard Entry 1 Loading... Main Lounge 2 Loading... Pool Cour…" at bounding box center [357, 213] width 714 height 382
drag, startPoint x: 370, startPoint y: 165, endPoint x: 294, endPoint y: 167, distance: 76.1
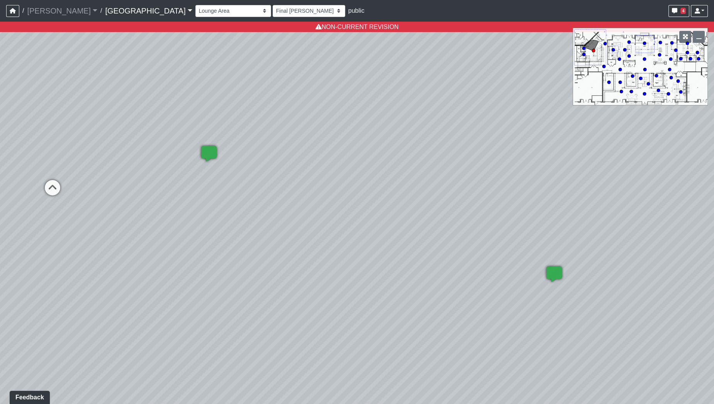
click at [294, 167] on div "Loading... Pool Courtyard Entry 1 Loading... Main Lounge 2 Loading... Pool Cour…" at bounding box center [357, 213] width 714 height 382
drag, startPoint x: 479, startPoint y: 219, endPoint x: 288, endPoint y: 178, distance: 196.3
click at [288, 178] on div "Loading... Pool Courtyard Entry 1 Loading... Main Lounge 2 Loading... Pool Cour…" at bounding box center [357, 213] width 714 height 382
drag, startPoint x: 506, startPoint y: 234, endPoint x: 297, endPoint y: 300, distance: 219.9
click at [297, 300] on div "Loading... Pool Courtyard Entry 1 Loading... Main Lounge 2 Loading... Pool Cour…" at bounding box center [357, 213] width 714 height 382
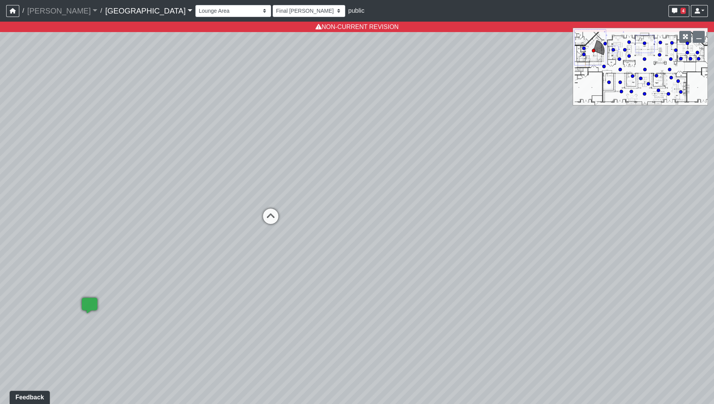
drag, startPoint x: 485, startPoint y: 228, endPoint x: 290, endPoint y: 244, distance: 196.3
click at [290, 244] on div "Loading... Pool Courtyard Entry 1 Loading... Main Lounge 2 Loading... Pool Cour…" at bounding box center [357, 213] width 714 height 382
drag, startPoint x: 493, startPoint y: 224, endPoint x: 240, endPoint y: 276, distance: 258.1
click at [240, 276] on div "Loading... Pool Courtyard Entry 1 Loading... Main Lounge 2 Loading... Pool Cour…" at bounding box center [357, 213] width 714 height 382
drag, startPoint x: 229, startPoint y: 252, endPoint x: 177, endPoint y: 254, distance: 52.6
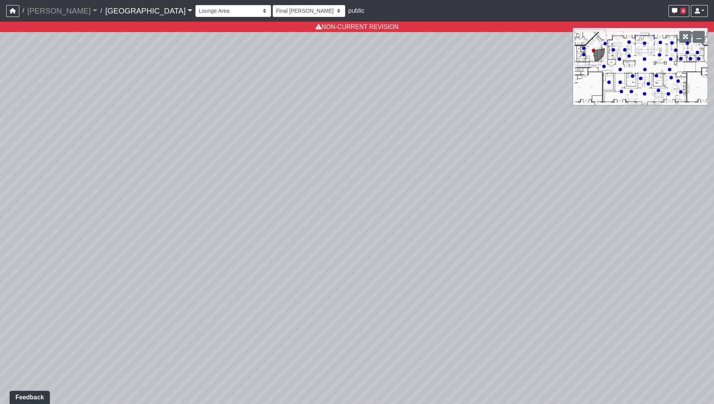
click at [177, 254] on div "Loading... Pool Courtyard Entry 1 Loading... Main Lounge 2 Loading... Pool Cour…" at bounding box center [357, 213] width 714 height 382
drag, startPoint x: 417, startPoint y: 210, endPoint x: 174, endPoint y: 290, distance: 255.8
click at [174, 290] on div "Loading... Pool Courtyard Entry 1 Loading... Main Lounge 2 Loading... Pool Cour…" at bounding box center [357, 213] width 714 height 382
drag, startPoint x: 444, startPoint y: 246, endPoint x: 183, endPoint y: 277, distance: 263.3
click at [183, 277] on div "Loading... Pool Courtyard Entry 1 Loading... Main Lounge 2 Loading... Pool Cour…" at bounding box center [357, 213] width 714 height 382
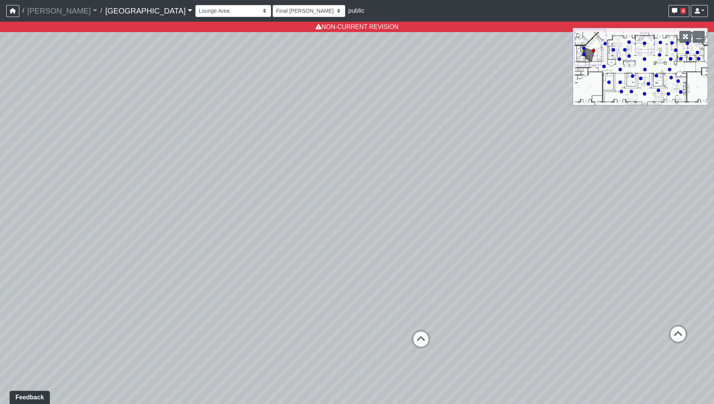
drag, startPoint x: 429, startPoint y: 256, endPoint x: 194, endPoint y: 278, distance: 236.1
click at [194, 278] on div "Loading... Pool Courtyard Entry 1 Loading... Main Lounge 2 Loading... Pool Cour…" at bounding box center [357, 213] width 714 height 382
drag, startPoint x: 297, startPoint y: 224, endPoint x: 149, endPoint y: 215, distance: 148.1
click at [149, 215] on div "Loading... Pool Courtyard Entry 1 Loading... Main Lounge 2 Loading... Pool Cour…" at bounding box center [357, 213] width 714 height 382
drag, startPoint x: 360, startPoint y: 310, endPoint x: 327, endPoint y: 254, distance: 65.2
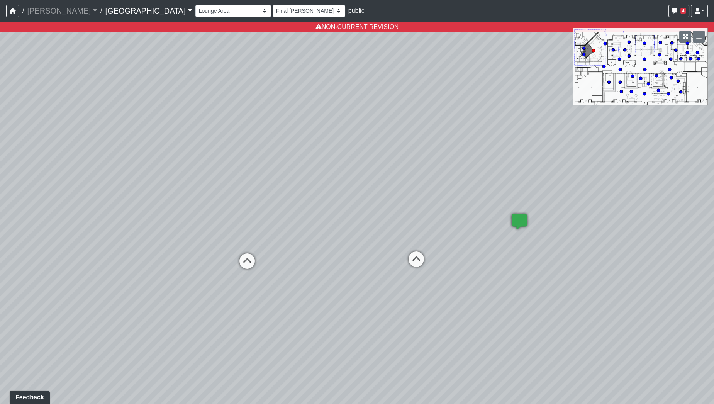
click at [327, 254] on div "Loading... Pool Courtyard Entry 1 Loading... Main Lounge 2 Loading... Pool Cour…" at bounding box center [357, 213] width 714 height 382
click at [419, 256] on icon at bounding box center [415, 259] width 23 height 23
select select "u79dVXaf4er7ZfJQ5HSvoN"
select select "h3ebyGk32eUmSzz99H473o"
drag, startPoint x: 407, startPoint y: 300, endPoint x: 707, endPoint y: 147, distance: 336.5
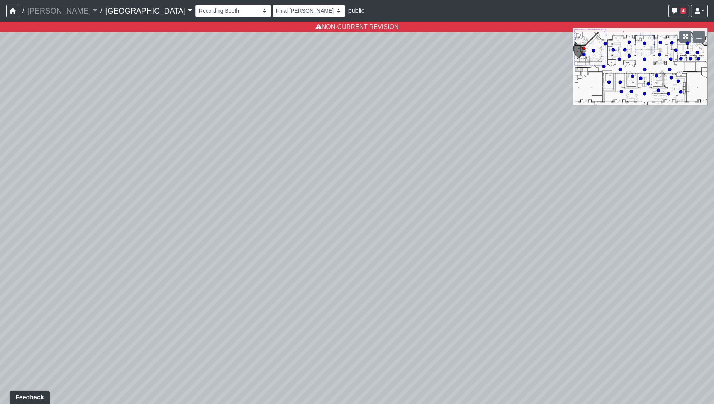
click at [713, 147] on div "Loading... Pool Courtyard Entry 1 Loading... Main Lounge 2 Loading... Pool Cour…" at bounding box center [357, 213] width 714 height 382
drag, startPoint x: 412, startPoint y: 254, endPoint x: 713, endPoint y: 196, distance: 306.7
click at [713, 196] on div "Loading... Pool Courtyard Entry 1 Loading... Main Lounge 2 Loading... Pool Cour…" at bounding box center [357, 213] width 714 height 382
drag, startPoint x: 413, startPoint y: 225, endPoint x: 667, endPoint y: 252, distance: 255.0
click at [667, 252] on div "Loading... Pool Courtyard Entry 1 Loading... Main Lounge 2 Loading... Pool Cour…" at bounding box center [357, 213] width 714 height 382
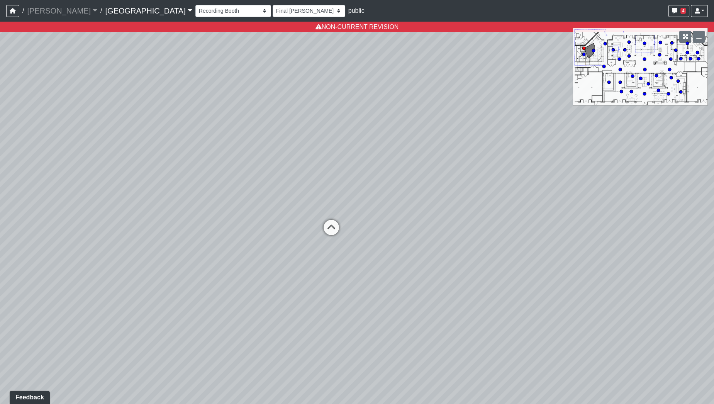
drag, startPoint x: 444, startPoint y: 268, endPoint x: 713, endPoint y: 234, distance: 272.0
click at [713, 234] on div "Loading... Pool Courtyard Entry 1 Loading... Main Lounge 2 Loading... Pool Cour…" at bounding box center [357, 213] width 714 height 382
click at [326, 229] on icon at bounding box center [331, 231] width 23 height 23
select select "cH18fr94jDTRmB5JSKNetn"
select select "h3ebyGk32eUmSzz99H473o"
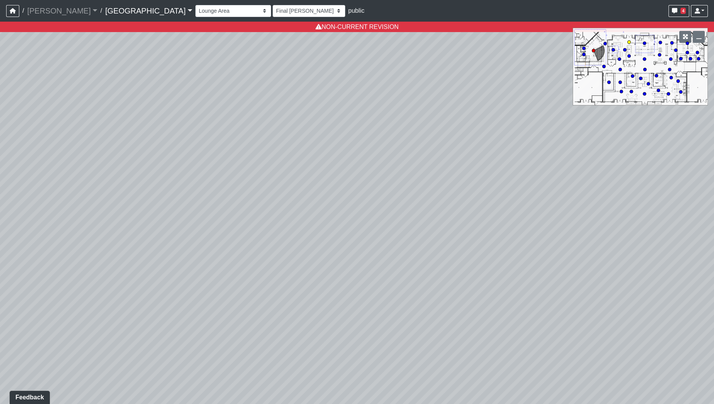
click at [629, 41] on circle at bounding box center [628, 42] width 3 height 3
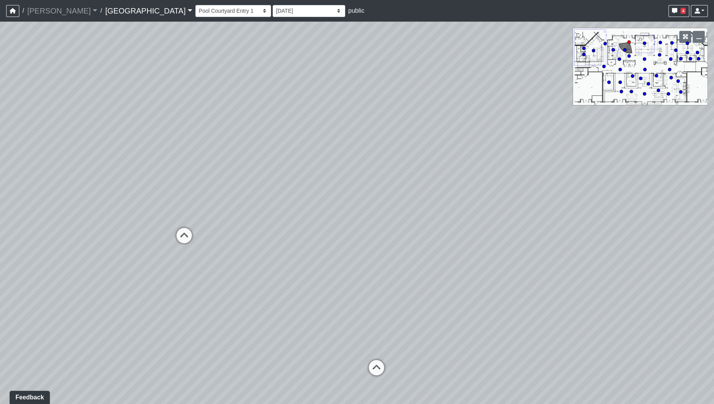
drag, startPoint x: 665, startPoint y: 152, endPoint x: 417, endPoint y: 176, distance: 249.3
click at [417, 176] on div "Loading... Pool Courtyard Entry 1 Loading... Main Lounge 2 Loading... Pool Cour…" at bounding box center [357, 213] width 714 height 382
drag, startPoint x: 311, startPoint y: 267, endPoint x: 302, endPoint y: 275, distance: 12.1
click at [302, 275] on div "Loading... Pool Courtyard Entry 1 Loading... Main Lounge 2 Loading... Pool Cour…" at bounding box center [357, 213] width 714 height 382
drag, startPoint x: 558, startPoint y: 247, endPoint x: 313, endPoint y: 241, distance: 244.8
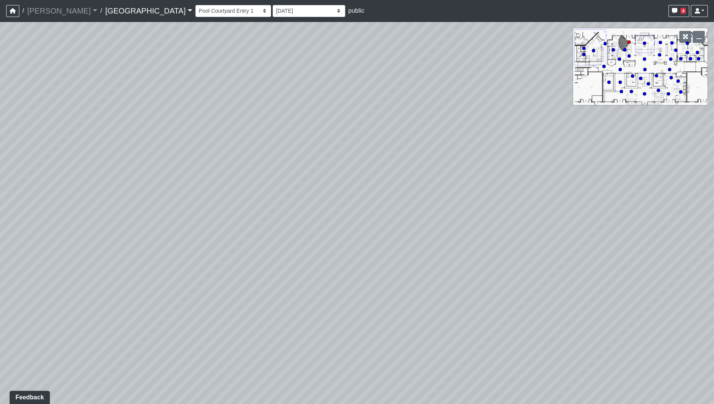
click at [313, 241] on div "Loading... Pool Courtyard Entry 1 Loading... Main Lounge 2 Loading... Pool Cour…" at bounding box center [357, 213] width 714 height 382
drag, startPoint x: 274, startPoint y: 268, endPoint x: 263, endPoint y: 272, distance: 12.5
click at [263, 272] on div "Loading... Pool Courtyard Entry 1 Loading... Main Lounge 2 Loading... Pool Cour…" at bounding box center [357, 213] width 714 height 382
drag, startPoint x: 476, startPoint y: 266, endPoint x: 401, endPoint y: 232, distance: 82.6
click at [340, 192] on div "Loading... Pool Courtyard Entry 1 Loading... Main Lounge 2 Loading... Pool Cour…" at bounding box center [357, 213] width 714 height 382
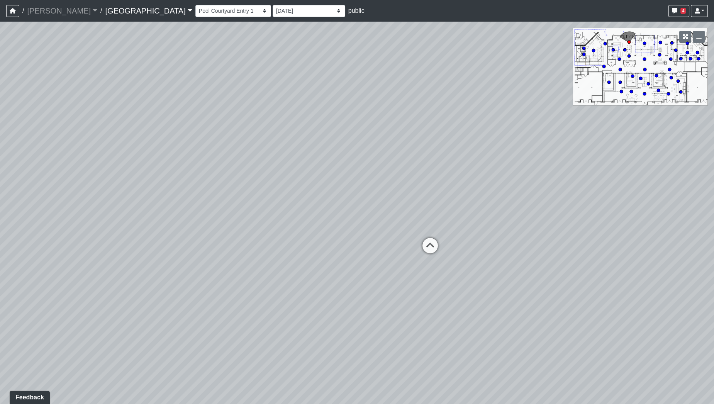
drag, startPoint x: 386, startPoint y: 225, endPoint x: 286, endPoint y: 175, distance: 111.7
click at [286, 175] on div "Loading... Pool Courtyard Entry 1 Loading... Main Lounge 2 Loading... Pool Cour…" at bounding box center [357, 213] width 714 height 382
click at [429, 241] on icon at bounding box center [429, 249] width 23 height 23
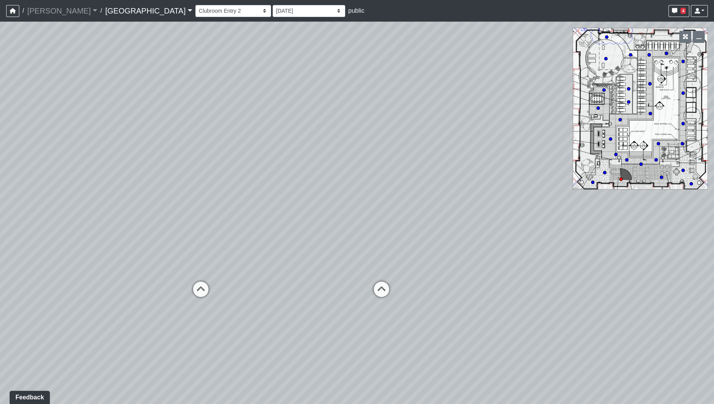
drag, startPoint x: 566, startPoint y: 280, endPoint x: 197, endPoint y: 317, distance: 370.6
click at [197, 317] on div "Loading... Pool Courtyard Entry 1 Loading... Main Lounge 2 Loading... Pool Cour…" at bounding box center [357, 213] width 714 height 382
click at [641, 163] on circle at bounding box center [640, 164] width 3 height 3
drag, startPoint x: 402, startPoint y: 176, endPoint x: 568, endPoint y: 227, distance: 173.5
click at [568, 227] on div "Loading... Pool Courtyard Entry 1 Loading... Main Lounge 2 Loading... Pool Cour…" at bounding box center [357, 213] width 714 height 382
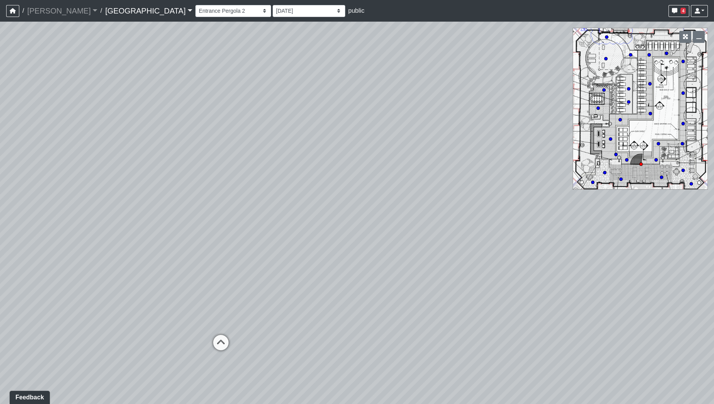
drag, startPoint x: 351, startPoint y: 276, endPoint x: 515, endPoint y: 279, distance: 163.7
click at [515, 279] on div "Loading... Pool Courtyard Entry 1 Loading... Main Lounge 2 Loading... Pool Cour…" at bounding box center [357, 213] width 714 height 382
drag, startPoint x: 356, startPoint y: 257, endPoint x: 565, endPoint y: 290, distance: 211.8
click at [565, 290] on div "Loading... Pool Courtyard Entry 1 Loading... Main Lounge 2 Loading... Pool Cour…" at bounding box center [357, 213] width 714 height 382
drag
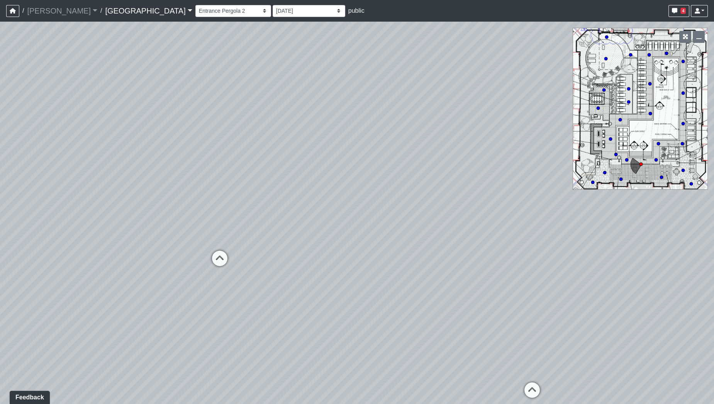
click at [518, 244] on div "Loading... Pool Courtyard Entry 1 Loading... Main Lounge 2 Loading... Pool Cour…" at bounding box center [357, 213] width 714 height 382
click at [564, 177] on div "Loading... Pool Courtyard Entry 1 Loading... Main Lounge 2 Loading... Pool Cour…" at bounding box center [357, 213] width 714 height 382
click at [571, 263] on div "Loading... Pool Courtyard Entry 1 Loading... Main Lounge 2 Loading... Pool Cour…" at bounding box center [357, 213] width 714 height 382
click at [549, 236] on div "Loading... Pool Courtyard Entry 1 Loading... Main Lounge 2 Loading... Pool Cour…" at bounding box center [357, 213] width 714 height 382
click at [536, 209] on div "Loading... Pool Courtyard Entry 1 Loading... Main Lounge 2 Loading... Pool Cour…" at bounding box center [357, 213] width 714 height 382
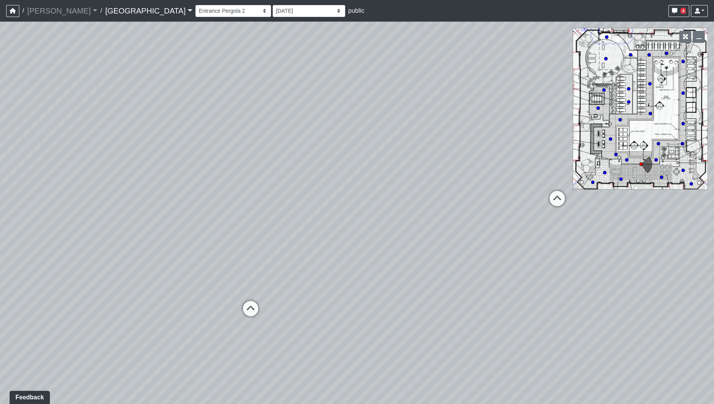
click at [522, 257] on div "Loading... Pool Courtyard Entry 1 Loading... Main Lounge 2 Loading... Pool Cour…" at bounding box center [357, 213] width 714 height 382
click at [600, 254] on div "Loading... Pool Courtyard Entry 1 Loading... Main Lounge 2 Loading... Pool Cour…" at bounding box center [357, 213] width 714 height 382
click at [499, 251] on div "Loading... Pool Courtyard Entry 1 Loading... Main Lounge 2 Loading... Pool Cour…" at bounding box center [357, 213] width 714 height 382
drag, startPoint x: 390, startPoint y: 239, endPoint x: 435, endPoint y: 268, distance: 54.0
drag, startPoint x: 273, startPoint y: 222, endPoint x: 412, endPoint y: 262, distance: 144.3
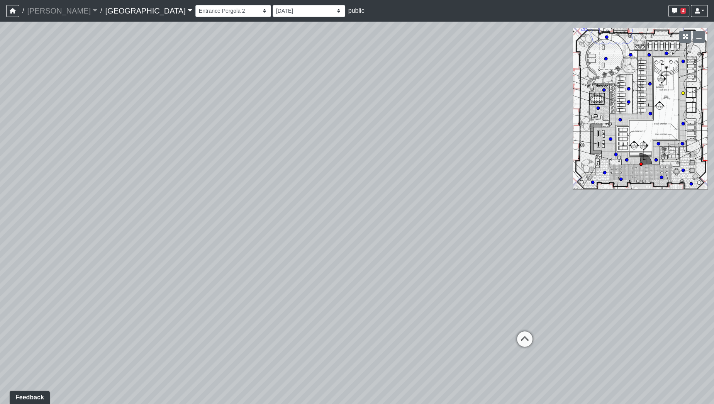
click at [682, 91] on circle at bounding box center [682, 92] width 3 height 3
drag, startPoint x: 549, startPoint y: 286, endPoint x: 278, endPoint y: 213, distance: 280.8
click at [278, 213] on div "Loading... Pool Courtyard Entry 1 Loading... Main Lounge 2 Loading... Pool Cour…" at bounding box center [357, 213] width 714 height 382
drag, startPoint x: 281, startPoint y: 303, endPoint x: 168, endPoint y: 368, distance: 130.5
click at [168, 368] on div "Loading... Pool Courtyard Entry 1 Loading... Main Lounge 2 Loading... Pool Cour…" at bounding box center [357, 213] width 714 height 382
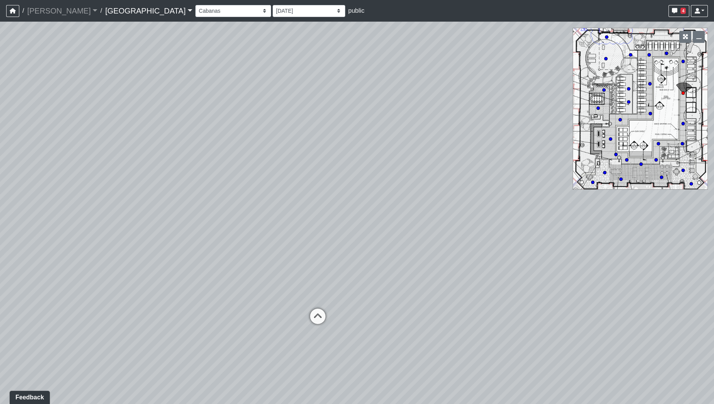
drag, startPoint x: 399, startPoint y: 262, endPoint x: 122, endPoint y: 300, distance: 279.4
click at [122, 300] on div "Loading... Pool Courtyard Entry 1 Loading... Main Lounge 2 Loading... Pool Cour…" at bounding box center [357, 213] width 714 height 382
drag, startPoint x: 139, startPoint y: 224, endPoint x: 87, endPoint y: 217, distance: 52.6
click at [87, 217] on div "Loading... Pool Courtyard Entry 1 Loading... Main Lounge 2 Loading... Pool Cour…" at bounding box center [357, 213] width 714 height 382
drag, startPoint x: 241, startPoint y: 260, endPoint x: 86, endPoint y: 197, distance: 167.8
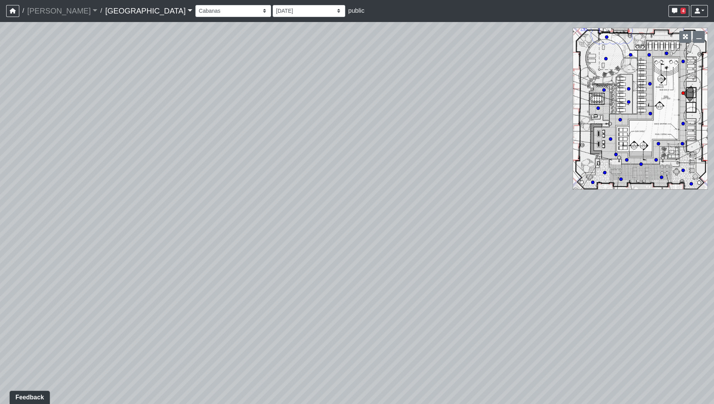
click at [86, 197] on div "Loading... Pool Courtyard Entry 1 Loading... Main Lounge 2 Loading... Pool Cour…" at bounding box center [357, 213] width 714 height 382
drag, startPoint x: 184, startPoint y: 221, endPoint x: 0, endPoint y: 219, distance: 184.2
click at [0, 219] on div "Loading... Pool Courtyard Entry 1 Loading... Main Lounge 2 Loading... Pool Cour…" at bounding box center [357, 213] width 714 height 382
drag, startPoint x: 213, startPoint y: 220, endPoint x: 165, endPoint y: 207, distance: 49.5
click at [46, 205] on div "Loading... Pool Courtyard Entry 1 Loading... Main Lounge 2 Loading... Pool Cour…" at bounding box center [357, 213] width 714 height 382
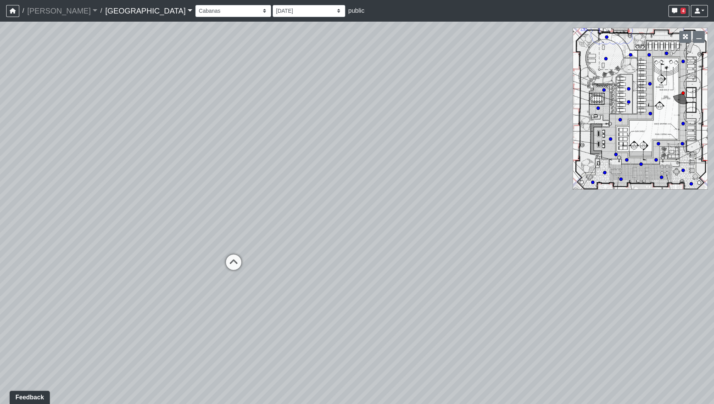
drag, startPoint x: 449, startPoint y: 236, endPoint x: 158, endPoint y: 283, distance: 294.0
click at [156, 285] on div "Loading... Pool Courtyard Entry 1 Loading... Main Lounge 2 Loading... Pool Cour…" at bounding box center [357, 213] width 714 height 382
drag, startPoint x: 277, startPoint y: 258, endPoint x: 128, endPoint y: 317, distance: 160.8
click at [128, 317] on div "Loading... Pool Courtyard Entry 1 Loading... Main Lounge 2 Loading... Pool Cour…" at bounding box center [357, 213] width 714 height 382
drag, startPoint x: 340, startPoint y: 280, endPoint x: 93, endPoint y: 288, distance: 247.6
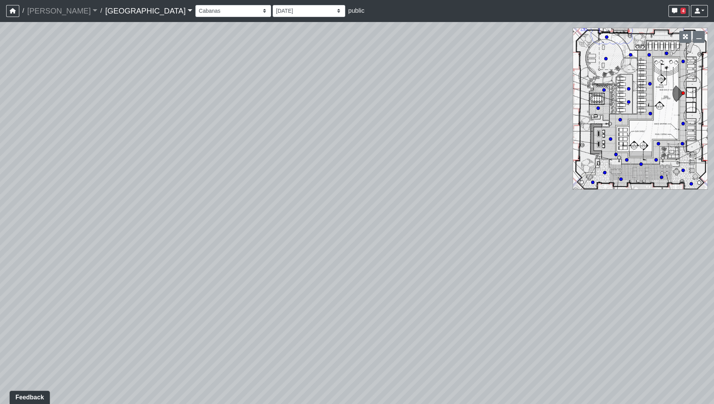
click at [93, 288] on div "Loading... Pool Courtyard Entry 1 Loading... Main Lounge 2 Loading... Pool Cour…" at bounding box center [357, 213] width 714 height 382
click at [604, 59] on circle at bounding box center [605, 58] width 3 height 3
drag, startPoint x: 459, startPoint y: 249, endPoint x: 343, endPoint y: 292, distance: 123.6
click at [343, 292] on div "Loading... Pool Courtyard Entry 1 Loading... Main Lounge 2 Loading... Pool Cour…" at bounding box center [357, 213] width 714 height 382
drag, startPoint x: 429, startPoint y: 274, endPoint x: 193, endPoint y: 247, distance: 237.3
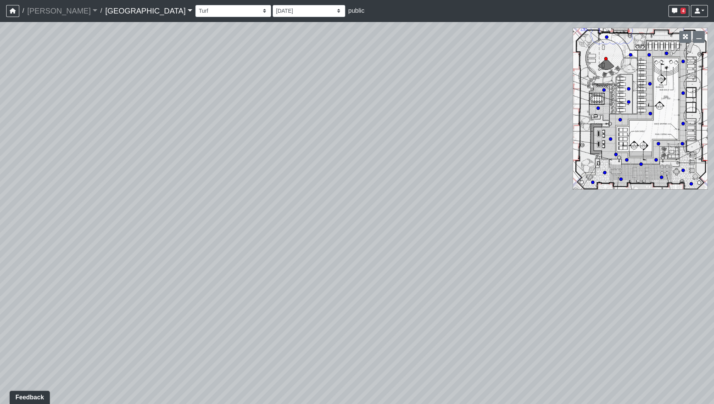
click at [193, 247] on div "Loading... Pool Courtyard Entry 1 Loading... Main Lounge 2 Loading... Pool Cour…" at bounding box center [357, 213] width 714 height 382
click at [195, 10] on select "Breezeway Entry Fireplace 1 Fireplace 2 Gate Golf Holes Shade Sails Sidewalk 1 …" at bounding box center [233, 11] width 76 height 12
click at [195, 5] on select "Breezeway Entry Fireplace 1 Fireplace 2 Gate Golf Holes Shade Sails Sidewalk 1 …" at bounding box center [233, 11] width 76 height 12
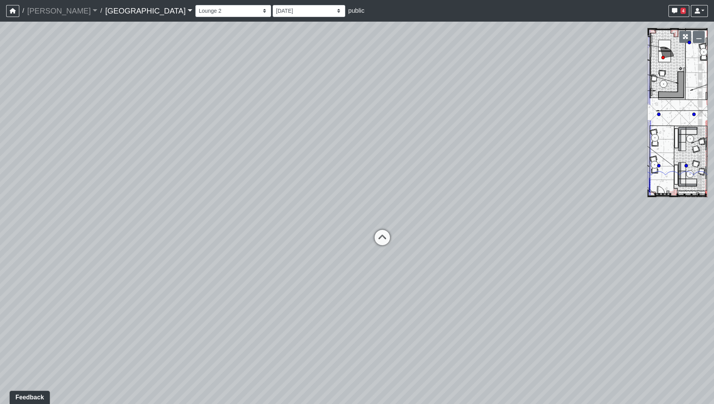
drag, startPoint x: 478, startPoint y: 180, endPoint x: 301, endPoint y: 83, distance: 202.2
click at [301, 83] on div "Loading... Pool Courtyard Entry 1 Loading... Main Lounge 2 Loading... Pool Cour…" at bounding box center [357, 213] width 714 height 382
drag, startPoint x: 299, startPoint y: 212, endPoint x: 631, endPoint y: 237, distance: 333.0
click at [631, 237] on div "Loading... Pool Courtyard Entry 1 Loading... Main Lounge 2 Loading... Pool Cour…" at bounding box center [357, 213] width 714 height 382
drag, startPoint x: 485, startPoint y: 214, endPoint x: 514, endPoint y: 227, distance: 31.1
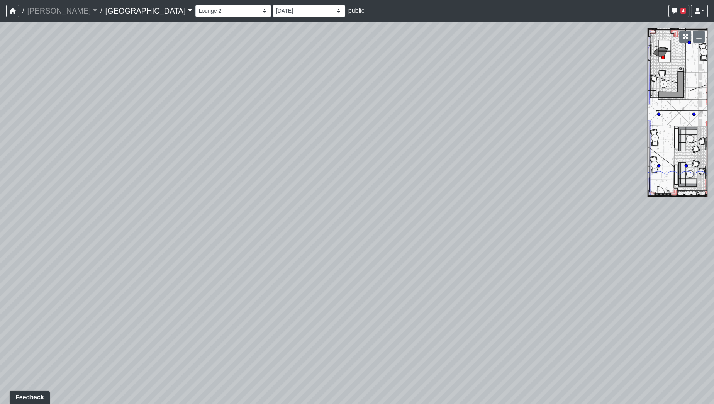
click at [514, 227] on div "Loading... Pool Courtyard Entry 1 Loading... Main Lounge 2 Loading... Pool Cour…" at bounding box center [357, 213] width 714 height 382
drag, startPoint x: 532, startPoint y: 239, endPoint x: 434, endPoint y: 231, distance: 99.1
click at [434, 231] on div "Loading... Pool Courtyard Entry 1 Loading... Main Lounge 2 Loading... Pool Cour…" at bounding box center [357, 213] width 714 height 382
drag, startPoint x: 569, startPoint y: 247, endPoint x: 340, endPoint y: 205, distance: 232.8
click at [340, 205] on div "Loading... Pool Courtyard Entry 1 Loading... Main Lounge 2 Loading... Pool Cour…" at bounding box center [357, 213] width 714 height 382
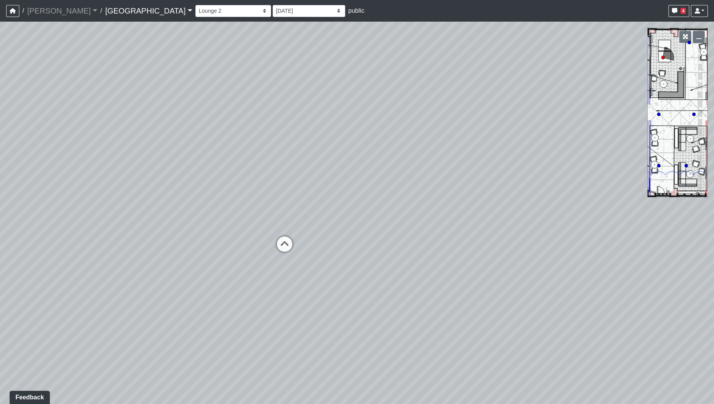
drag, startPoint x: 539, startPoint y: 228, endPoint x: 320, endPoint y: 250, distance: 219.6
click at [320, 250] on div "Loading... Pool Courtyard Entry 1 Loading... Main Lounge 2 Loading... Pool Cour…" at bounding box center [357, 213] width 714 height 382
drag, startPoint x: 320, startPoint y: 250, endPoint x: 120, endPoint y: 247, distance: 199.6
click at [120, 247] on div "Loading... Pool Courtyard Entry 1 Loading... Main Lounge 2 Loading... Pool Cour…" at bounding box center [357, 213] width 714 height 382
drag, startPoint x: 341, startPoint y: 246, endPoint x: 69, endPoint y: 261, distance: 271.8
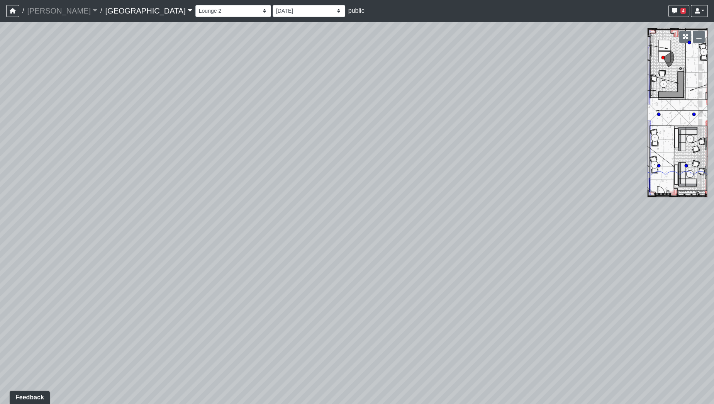
click at [69, 261] on div "Loading... Pool Courtyard Entry 1 Loading... Main Lounge 2 Loading... Pool Cour…" at bounding box center [357, 213] width 714 height 382
drag, startPoint x: 315, startPoint y: 227, endPoint x: 42, endPoint y: 233, distance: 273.8
click at [42, 233] on div "Loading... Pool Courtyard Entry 1 Loading... Main Lounge 2 Loading... Pool Cour…" at bounding box center [357, 213] width 714 height 382
drag, startPoint x: 254, startPoint y: 211, endPoint x: 121, endPoint y: 222, distance: 133.2
click at [121, 222] on div "Loading... Pool Courtyard Entry 1 Loading... Main Lounge 2 Loading... Pool Cour…" at bounding box center [357, 213] width 714 height 382
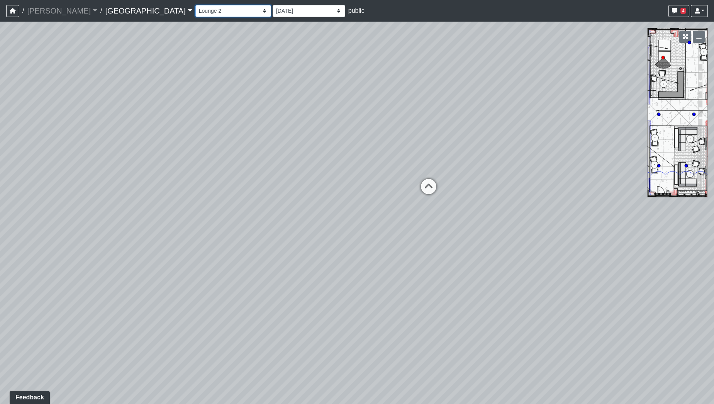
click at [195, 14] on select "Breezeway Entry Fireplace 1 Fireplace 2 Gate Golf Holes Shade Sails Sidewalk 1 …" at bounding box center [233, 11] width 76 height 12
click at [195, 5] on select "Breezeway Entry Fireplace 1 Fireplace 2 Gate Golf Holes Shade Sails Sidewalk 1 …" at bounding box center [233, 11] width 76 height 12
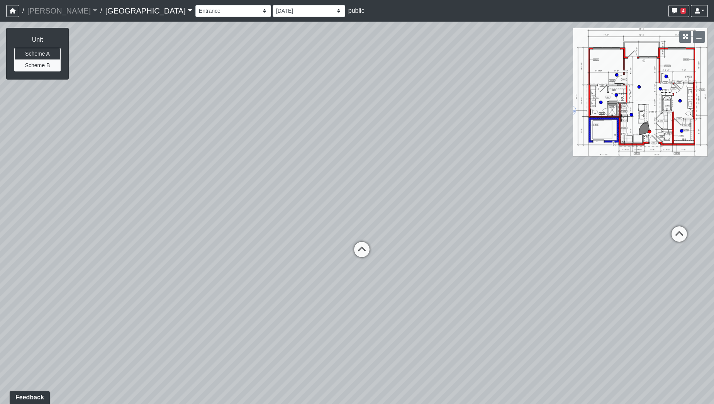
drag, startPoint x: 373, startPoint y: 241, endPoint x: 515, endPoint y: 249, distance: 142.3
click at [515, 249] on div "Loading... Pool Courtyard Entry 1 Loading... Main Lounge 2 Loading... Pool Cour…" at bounding box center [357, 213] width 714 height 382
drag, startPoint x: 556, startPoint y: 250, endPoint x: 475, endPoint y: 225, distance: 84.4
click at [475, 225] on div "Loading... Pool Courtyard Entry 1 Loading... Main Lounge 2 Loading... Pool Cour…" at bounding box center [357, 213] width 714 height 382
click at [602, 101] on circle at bounding box center [600, 102] width 3 height 3
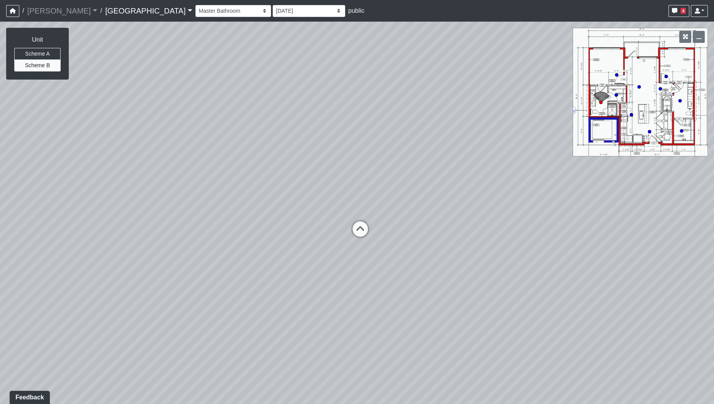
drag, startPoint x: 563, startPoint y: 196, endPoint x: 705, endPoint y: 202, distance: 142.2
click at [713, 202] on div "Loading... Pool Courtyard Entry 1 Loading... Main Lounge 2 Loading... Pool Cour…" at bounding box center [357, 213] width 714 height 382
drag, startPoint x: 396, startPoint y: 240, endPoint x: 636, endPoint y: 162, distance: 252.5
click at [636, 162] on div "Loading... Pool Courtyard Entry 1 Loading... Main Lounge 2 Loading... Pool Cour…" at bounding box center [357, 213] width 714 height 382
drag, startPoint x: 450, startPoint y: 234, endPoint x: 613, endPoint y: 230, distance: 162.6
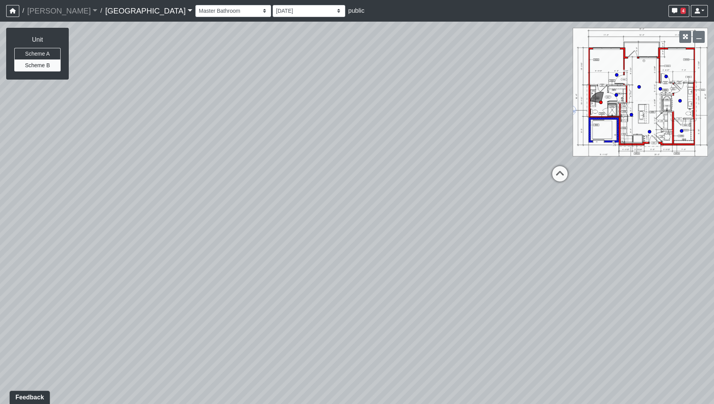
click at [613, 230] on div "Loading... Pool Courtyard Entry 1 Loading... Main Lounge 2 Loading... Pool Cour…" at bounding box center [357, 213] width 714 height 382
drag, startPoint x: 402, startPoint y: 245, endPoint x: 602, endPoint y: 244, distance: 200.0
click at [602, 244] on div "Loading... Pool Courtyard Entry 1 Loading... Main Lounge 2 Loading... Pool Cour…" at bounding box center [357, 213] width 714 height 382
drag, startPoint x: 500, startPoint y: 282, endPoint x: 656, endPoint y: 237, distance: 163.0
click at [656, 237] on div "Loading... Pool Courtyard Entry 1 Loading... Main Lounge 2 Loading... Pool Cour…" at bounding box center [357, 213] width 714 height 382
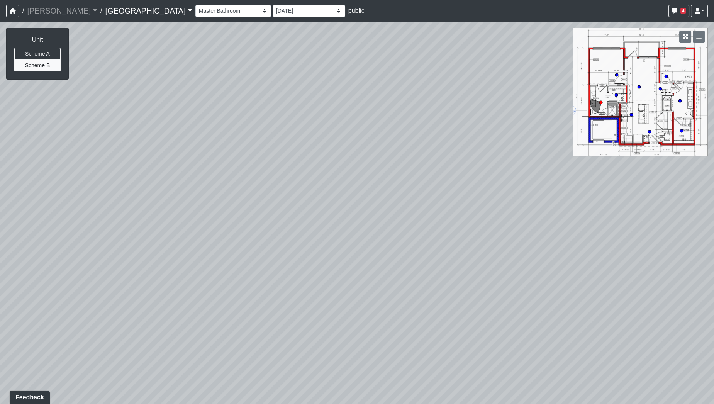
drag, startPoint x: 415, startPoint y: 250, endPoint x: 681, endPoint y: 233, distance: 266.6
click at [681, 233] on div "Loading... Pool Courtyard Entry 1 Loading... Main Lounge 2 Loading... Pool Cour…" at bounding box center [357, 213] width 714 height 382
drag, startPoint x: 425, startPoint y: 238, endPoint x: 640, endPoint y: 224, distance: 215.9
click at [703, 215] on div "Loading... Pool Courtyard Entry 1 Loading... Main Lounge 2 Loading... Pool Cour…" at bounding box center [357, 213] width 714 height 382
drag, startPoint x: 493, startPoint y: 249, endPoint x: 614, endPoint y: 283, distance: 126.1
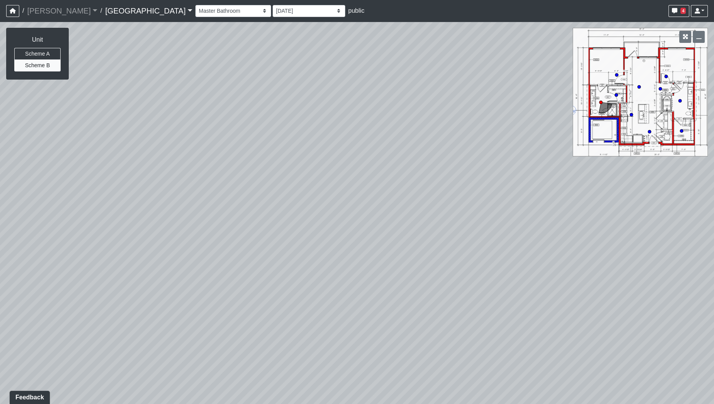
click at [617, 283] on div "Loading... Pool Courtyard Entry 1 Loading... Main Lounge 2 Loading... Pool Cour…" at bounding box center [357, 213] width 714 height 382
drag, startPoint x: 459, startPoint y: 259, endPoint x: 559, endPoint y: 254, distance: 99.8
click at [559, 254] on div "Loading... Pool Courtyard Entry 1 Loading... Main Lounge 2 Loading... Pool Cour…" at bounding box center [357, 213] width 714 height 382
drag, startPoint x: 559, startPoint y: 254, endPoint x: 328, endPoint y: 229, distance: 231.8
click at [328, 229] on div "Loading... Pool Courtyard Entry 1 Loading... Main Lounge 2 Loading... Pool Cour…" at bounding box center [357, 213] width 714 height 382
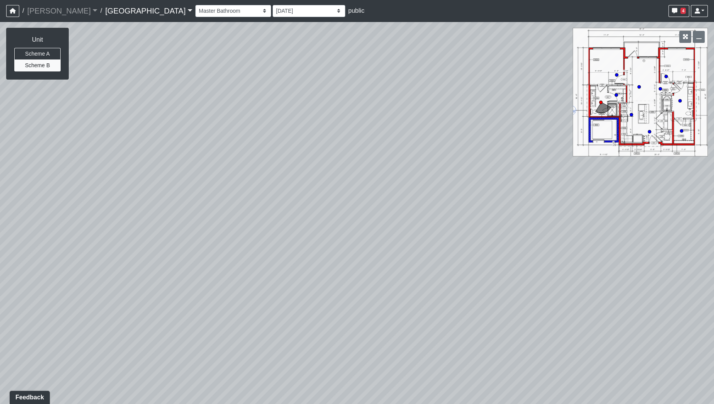
drag, startPoint x: 515, startPoint y: 236, endPoint x: 308, endPoint y: 256, distance: 207.9
click at [308, 256] on div "Loading... Pool Courtyard Entry 1 Loading... Main Lounge 2 Loading... Pool Cour…" at bounding box center [357, 213] width 714 height 382
drag, startPoint x: 473, startPoint y: 262, endPoint x: 222, endPoint y: 337, distance: 261.9
click at [222, 337] on div "Loading... Pool Courtyard Entry 1 Loading... Main Lounge 2 Loading... Pool Cour…" at bounding box center [357, 213] width 714 height 382
drag, startPoint x: 389, startPoint y: 261, endPoint x: 198, endPoint y: 290, distance: 193.4
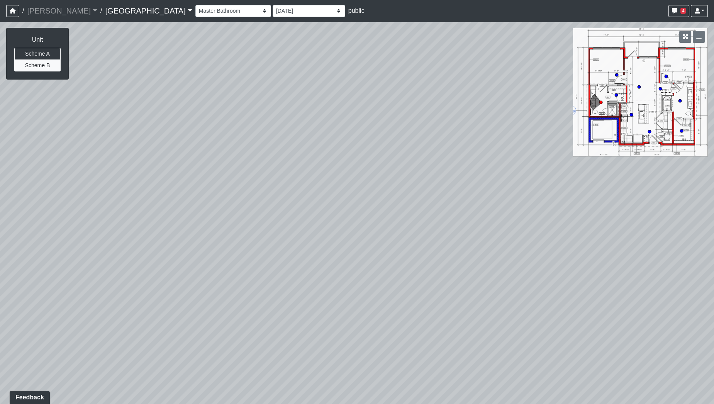
click at [198, 290] on div "Loading... Pool Courtyard Entry 1 Loading... Main Lounge 2 Loading... Pool Cour…" at bounding box center [357, 213] width 714 height 382
drag, startPoint x: 361, startPoint y: 288, endPoint x: 157, endPoint y: 272, distance: 204.5
click at [157, 272] on div "Loading... Pool Courtyard Entry 1 Loading... Main Lounge 2 Loading... Pool Cour…" at bounding box center [357, 213] width 714 height 382
drag, startPoint x: 315, startPoint y: 270, endPoint x: 118, endPoint y: 292, distance: 198.5
click at [118, 292] on div "Loading... Pool Courtyard Entry 1 Loading... Main Lounge 2 Loading... Pool Cour…" at bounding box center [357, 213] width 714 height 382
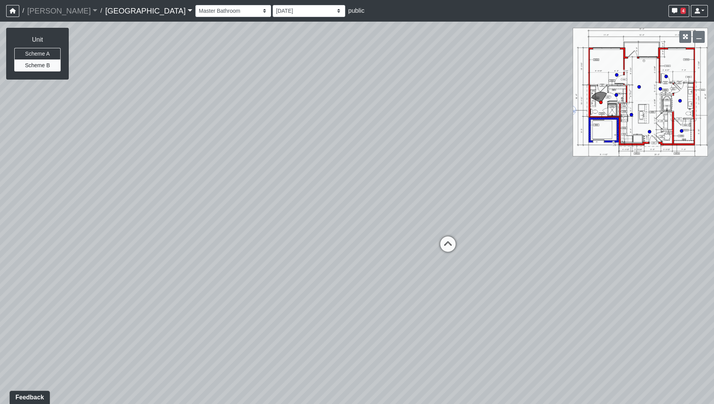
drag, startPoint x: 282, startPoint y: 267, endPoint x: 198, endPoint y: 267, distance: 83.4
click at [198, 267] on div "Loading... Pool Courtyard Entry 1 Loading... Main Lounge 2 Loading... Pool Cour…" at bounding box center [357, 213] width 714 height 382
click at [639, 86] on circle at bounding box center [638, 86] width 3 height 3
select select "7iqWAbmHxPxcsY4sPr4aCz"
drag, startPoint x: 390, startPoint y: 234, endPoint x: 549, endPoint y: 248, distance: 159.7
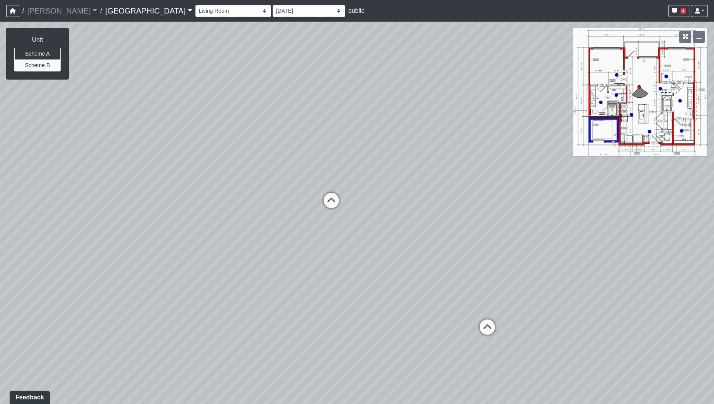
click at [549, 248] on div "Loading... Pool Courtyard Entry 1 Loading... Main Lounge 2 Loading... Pool Cour…" at bounding box center [357, 213] width 714 height 382
